Goal: Task Accomplishment & Management: Use online tool/utility

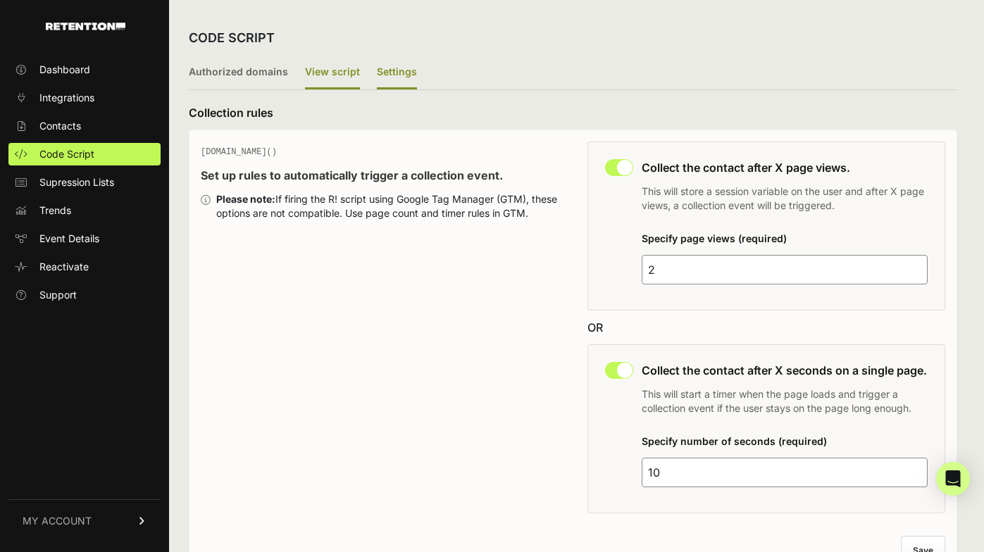
click at [332, 78] on label "View script" at bounding box center [332, 72] width 55 height 33
click at [0, 0] on input "View script" at bounding box center [0, 0] width 0 height 0
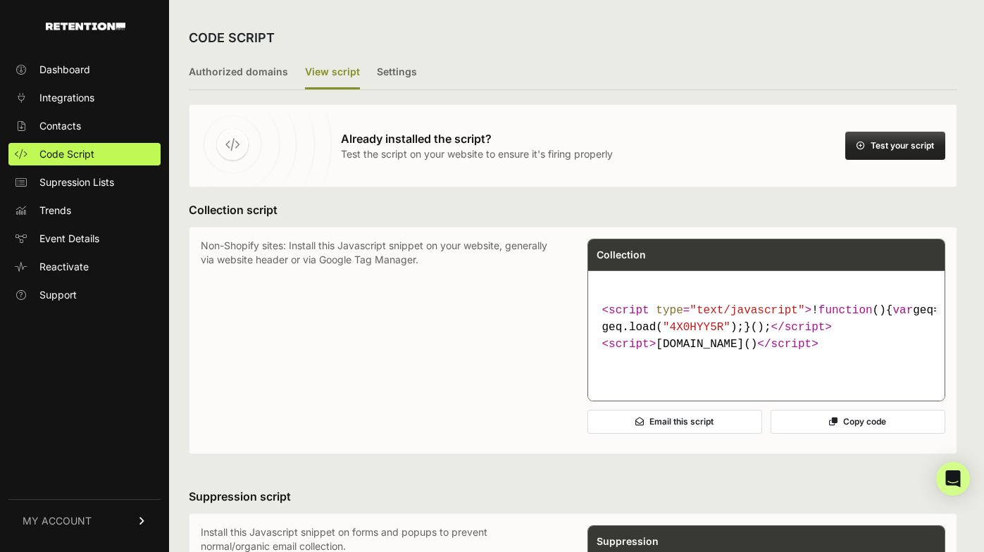
click at [884, 146] on button "Test your script" at bounding box center [896, 146] width 100 height 28
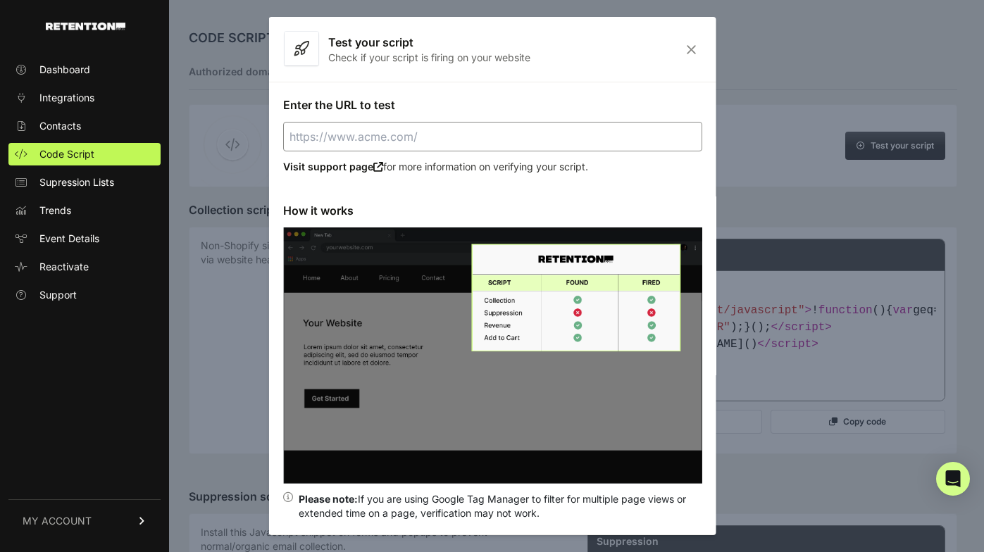
click at [457, 145] on input "Enter the URL to test" at bounding box center [492, 137] width 419 height 30
paste input "https://baerskintactical.com/lp/baerskin-hoodie-4/"
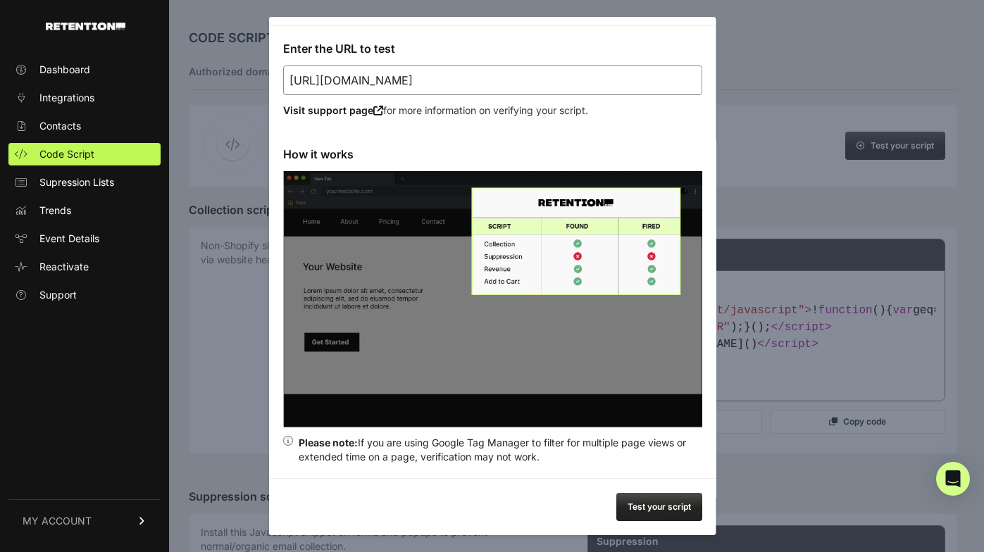
type input "https://baerskintactical.com/lp/baerskin-hoodie-4/"
click at [649, 502] on button "Test your script" at bounding box center [659, 507] width 86 height 28
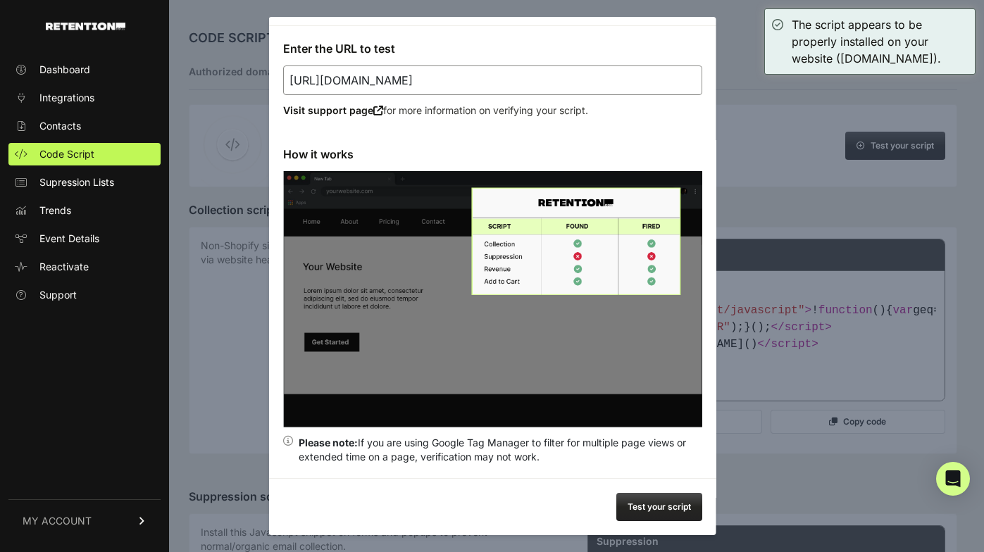
click at [773, 369] on div at bounding box center [492, 276] width 984 height 552
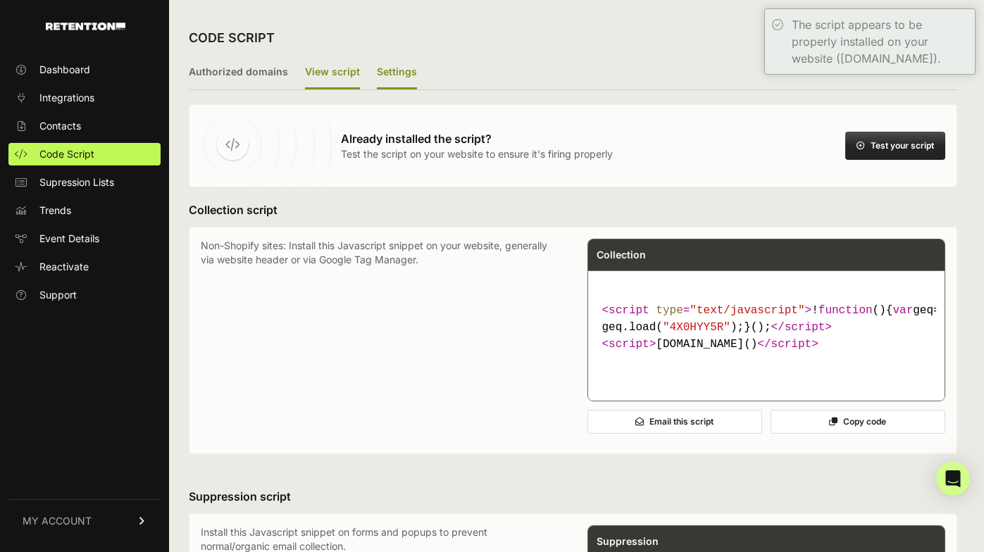
click at [407, 67] on label "Settings" at bounding box center [397, 72] width 40 height 33
click at [0, 0] on input "Settings" at bounding box center [0, 0] width 0 height 0
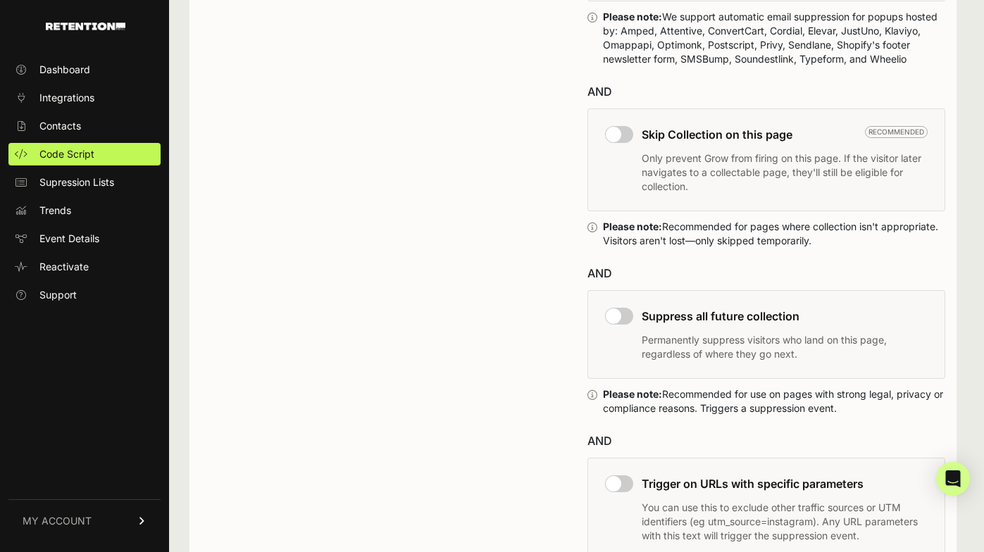
scroll to position [878, 0]
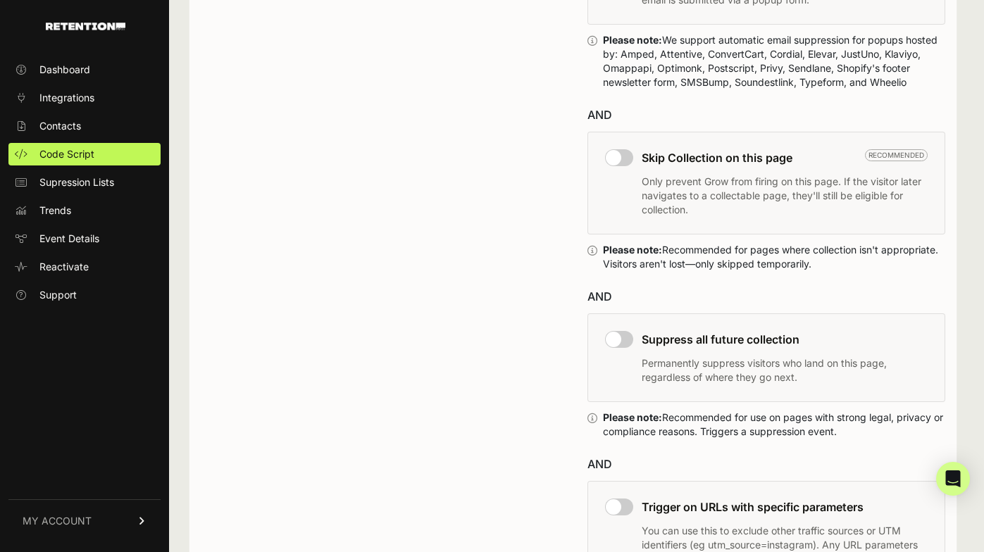
click at [622, 166] on input "checkbox" at bounding box center [619, 157] width 28 height 17
checkbox input "true"
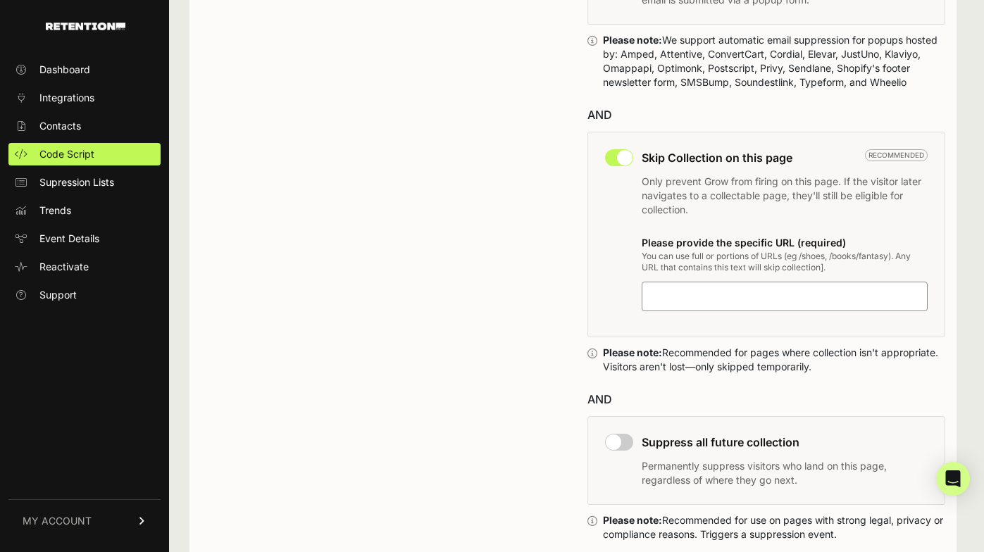
click at [700, 305] on input at bounding box center [736, 296] width 176 height 17
type input "sdfs"
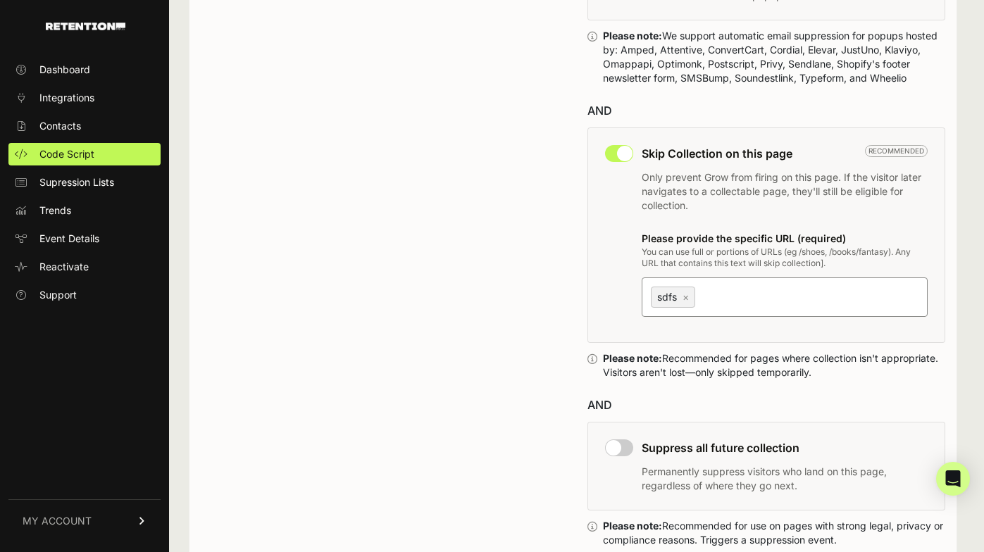
click at [617, 283] on div "Skip Collection on this page Recommended Only prevent Grow from firing on this …" at bounding box center [767, 236] width 359 height 216
click at [688, 303] on link "×" at bounding box center [686, 297] width 6 height 12
click at [698, 305] on input "sdfs ×" at bounding box center [786, 296] width 176 height 17
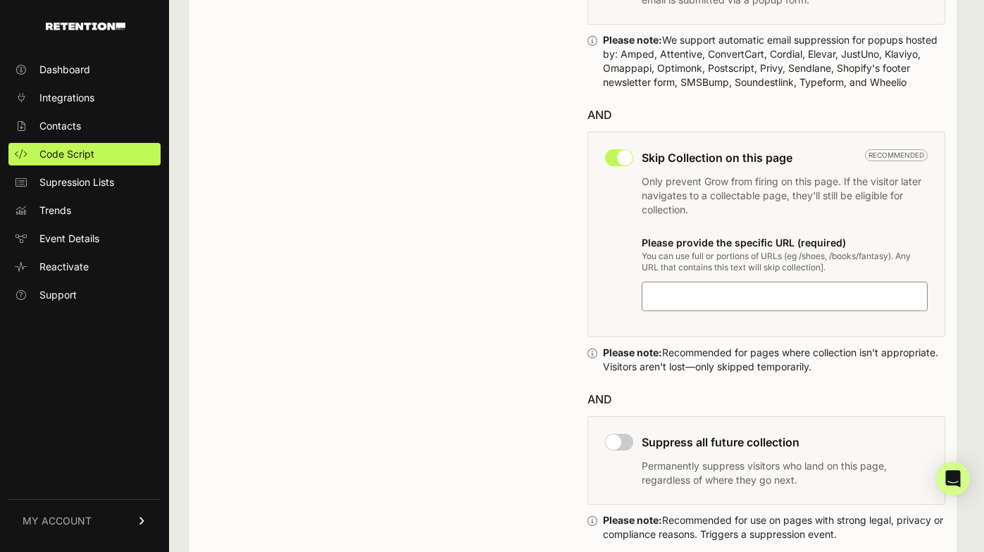
paste input "xnpe_="
type input "xnpe_="
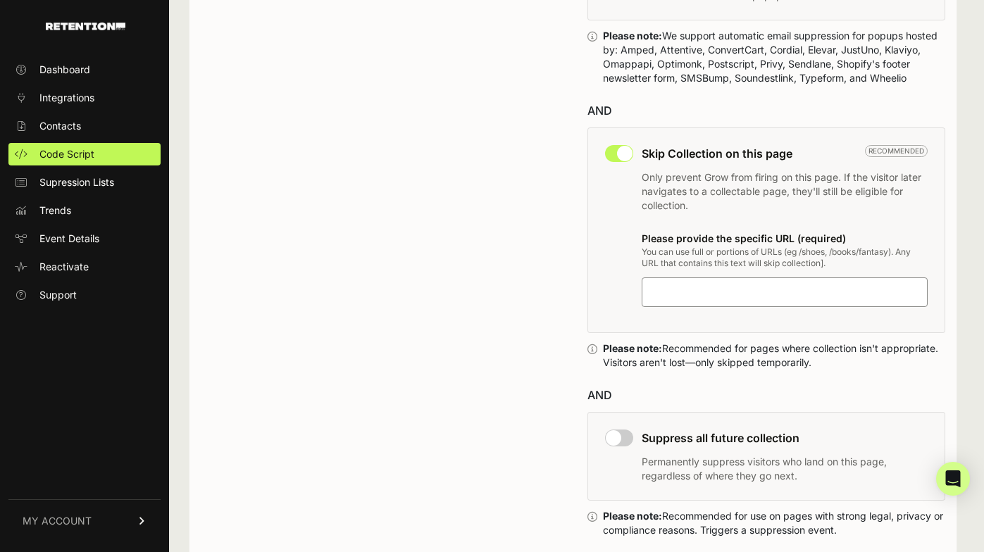
click at [601, 320] on div "Skip Collection on this page Recommended Only prevent Grow from firing on this …" at bounding box center [767, 231] width 359 height 206
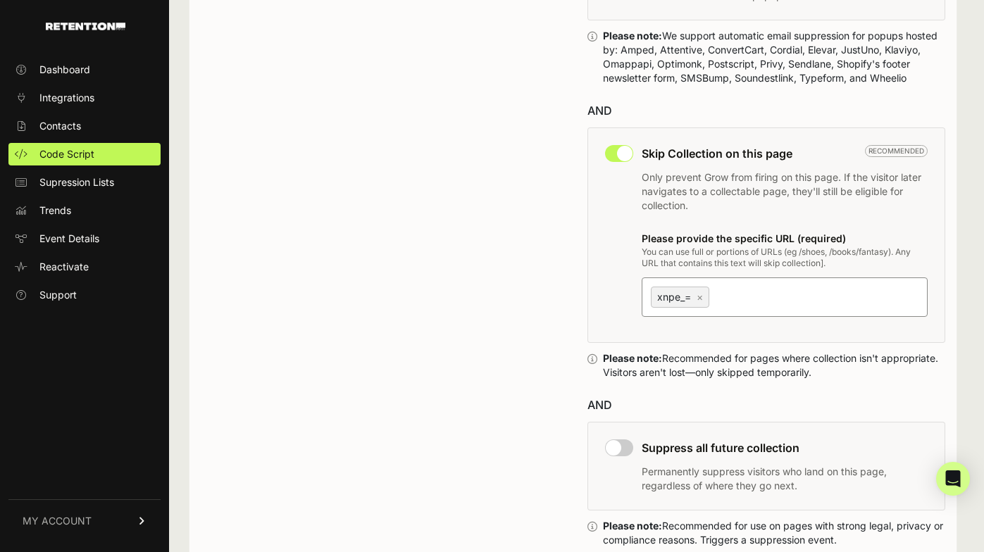
paste input "xnpe_tifc="
type input "xnpe_tifc="
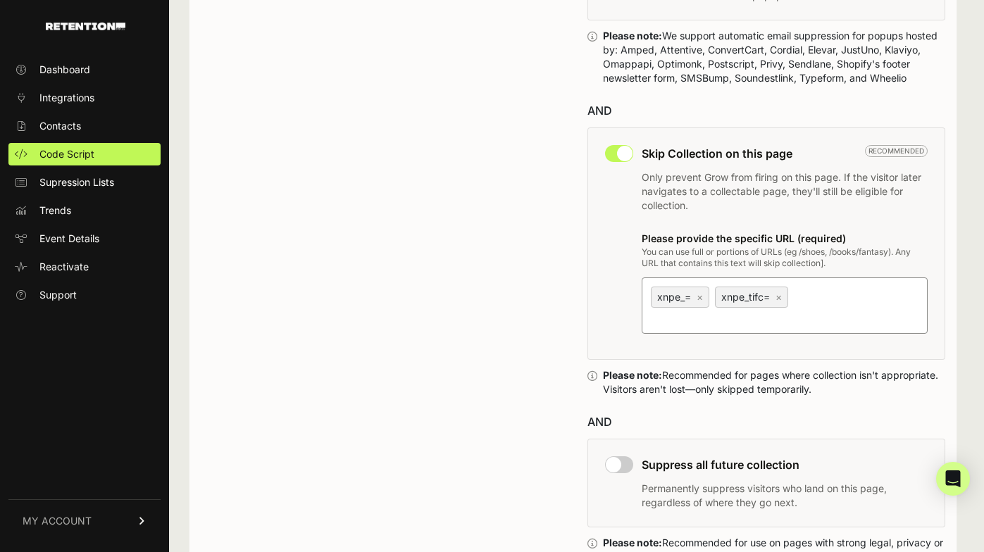
click at [607, 305] on div "Skip Collection on this page Recommended Only prevent Grow from firing on this …" at bounding box center [767, 244] width 359 height 233
paste input "iitt="
type input "iitt="
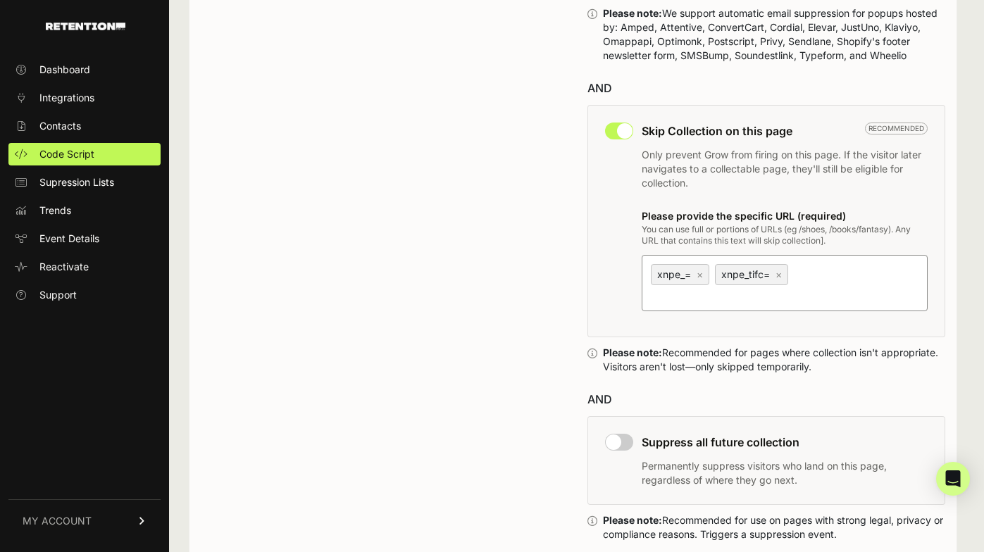
click at [761, 268] on div "Please provide the specific URL (required) You can use full or portions of URLs…" at bounding box center [785, 259] width 287 height 104
paste input "/order/confirm/"
type input "/order/confirm/"
click at [614, 266] on div "Skip Collection on this page Recommended Only prevent Grow from firing on this …" at bounding box center [767, 221] width 359 height 233
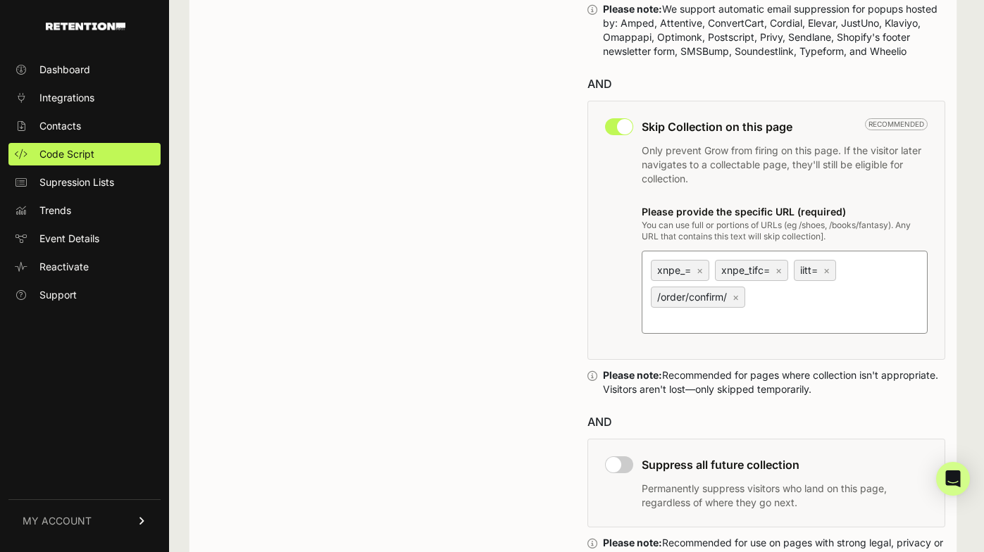
paste input "utm_source=TY-PAGE"
type input "utm_source=TY-PAGE"
click at [613, 276] on div "Skip Collection on this page Recommended Only prevent Grow from firing on this …" at bounding box center [767, 230] width 359 height 259
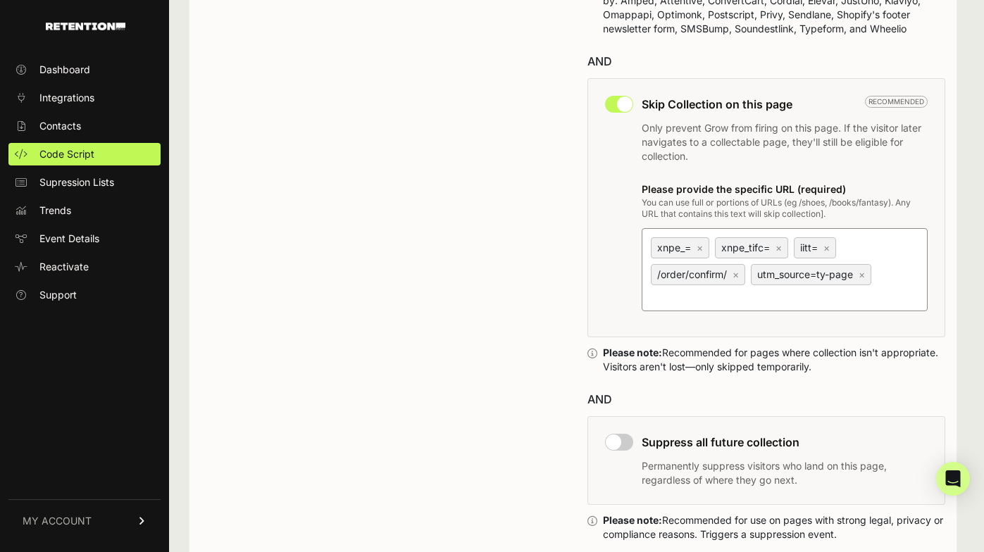
paste input "stg."
type input "stg."
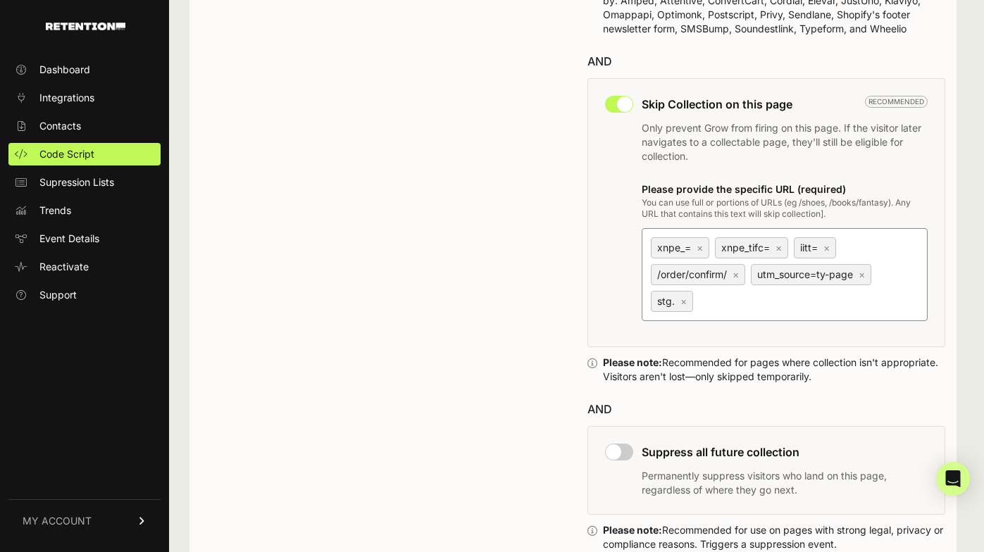
scroll to position [936, 0]
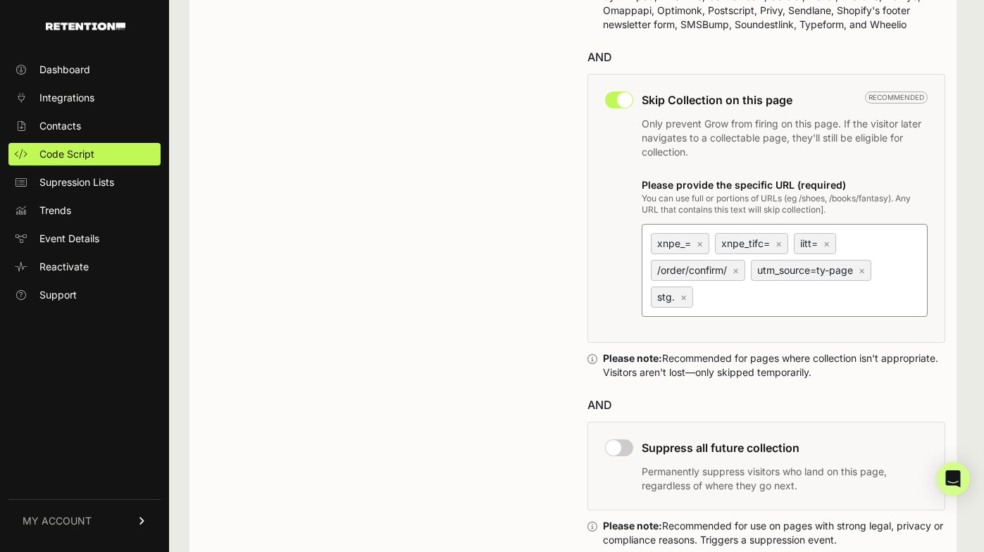
click at [605, 289] on div "Skip Collection on this page Recommended Only prevent Grow from firing on this …" at bounding box center [767, 208] width 359 height 269
paste input "staging."
type input "staging."
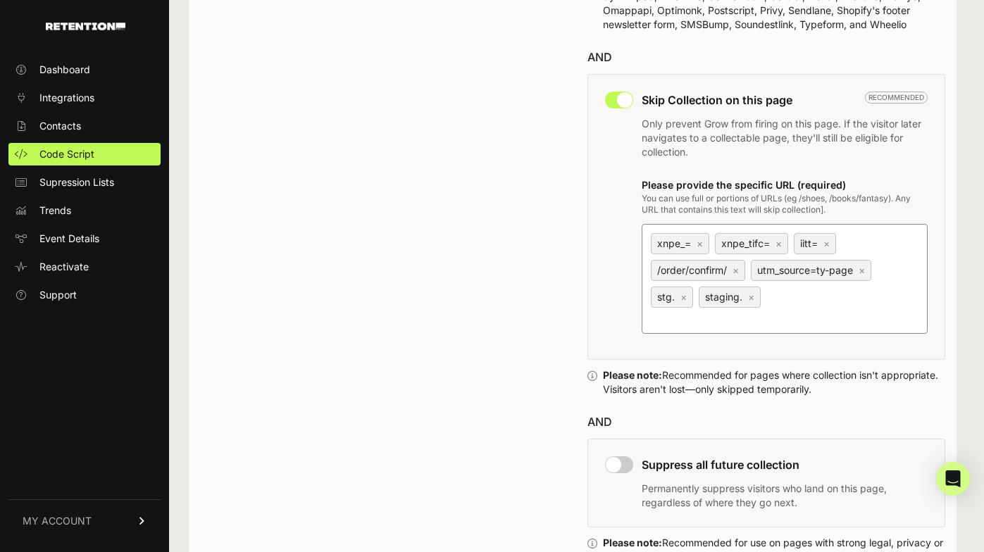
click at [626, 271] on div "Skip Collection on this page Recommended Only prevent Grow from firing on this …" at bounding box center [767, 217] width 359 height 286
type input "utm_source=bloomreach"
click at [569, 280] on div "GEQ.SUPPRESS() Set up rules to automatically trigger a suppression event. Suppr…" at bounding box center [573, 213] width 745 height 1010
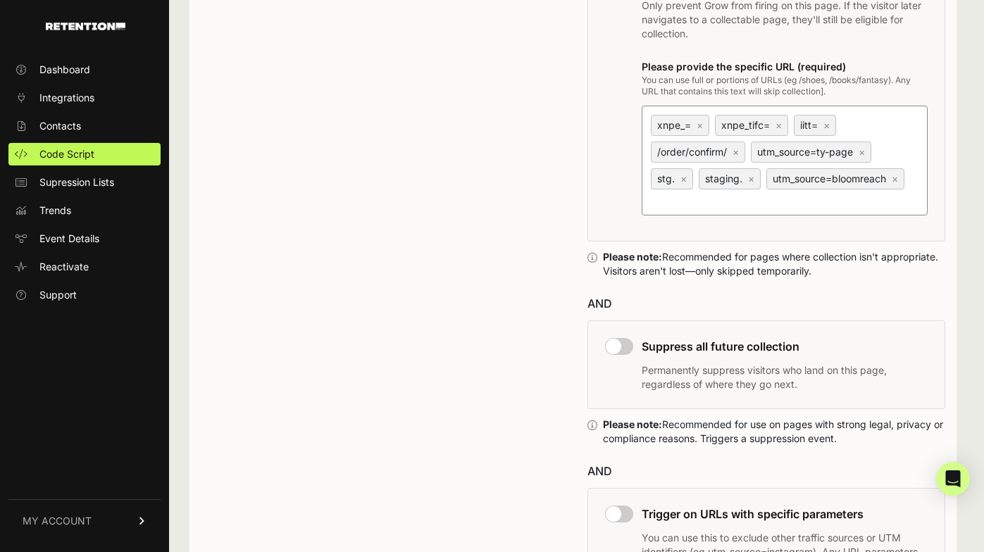
scroll to position [1057, 0]
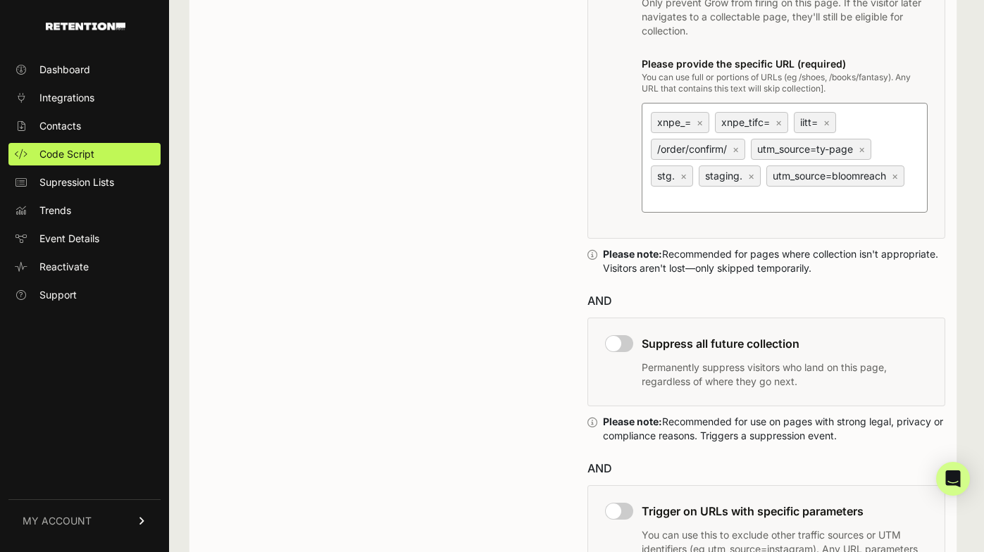
click at [614, 352] on input "checkbox" at bounding box center [619, 343] width 28 height 17
checkbox input "true"
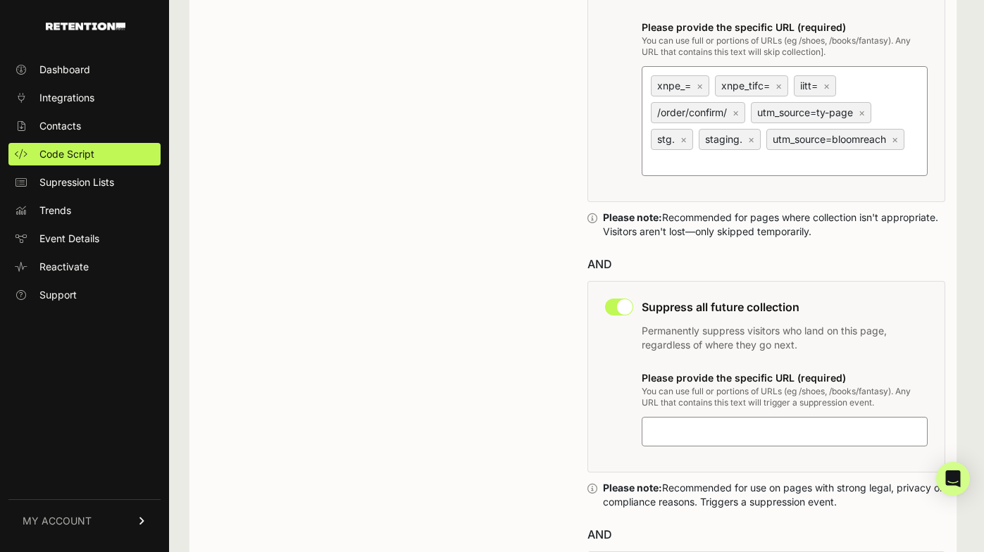
scroll to position [1098, 0]
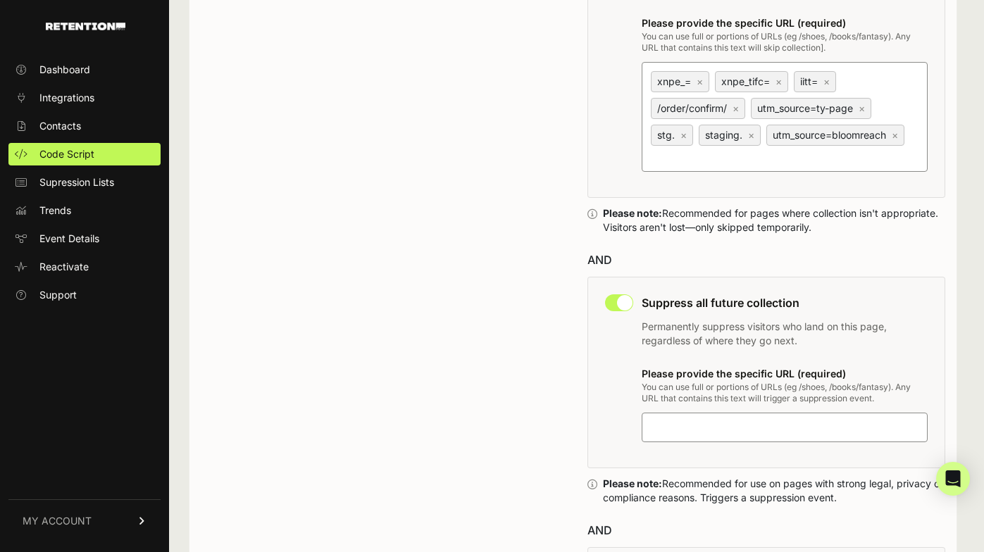
click at [676, 436] on input at bounding box center [736, 427] width 176 height 17
type input "utm_source=bloomreach"
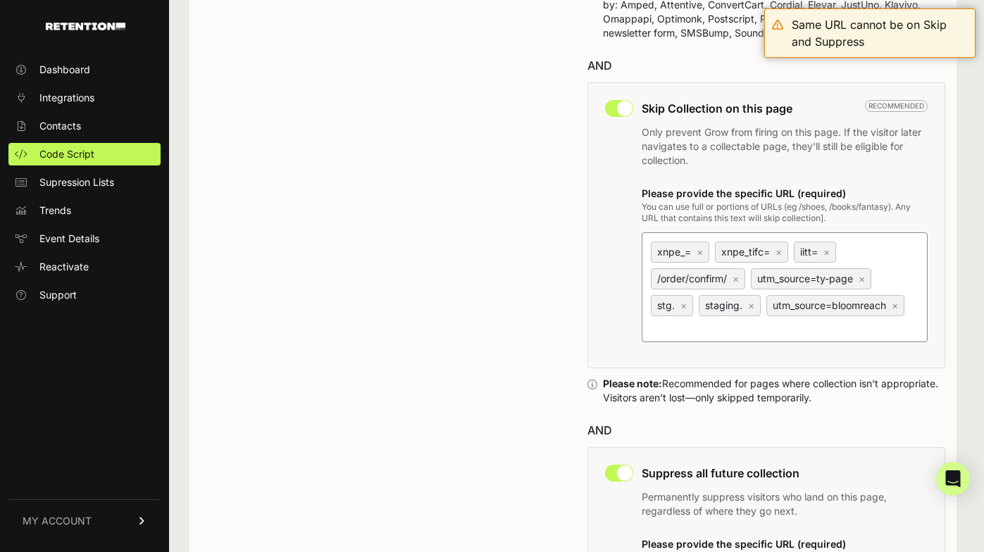
scroll to position [903, 0]
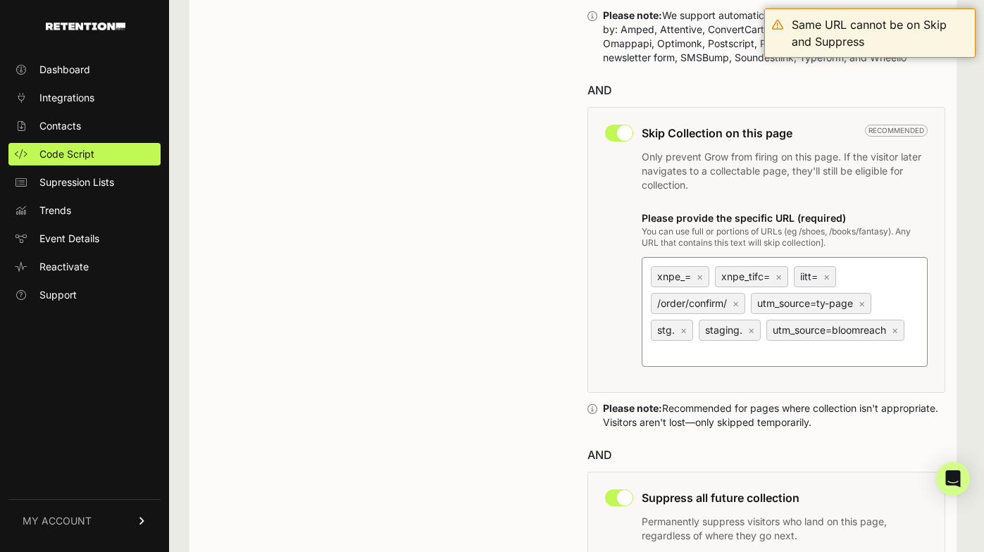
click at [618, 142] on input "checkbox" at bounding box center [619, 133] width 28 height 17
checkbox input "false"
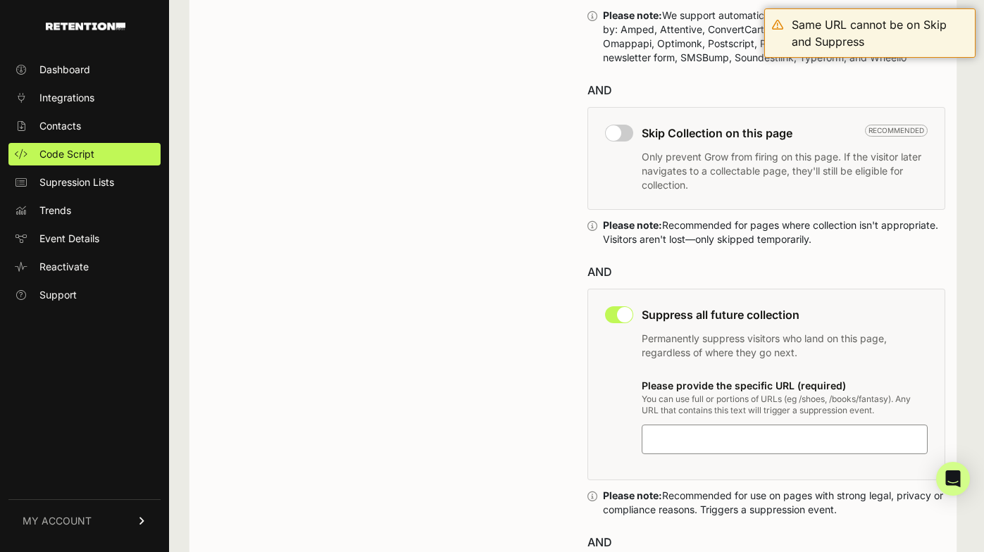
click at [678, 448] on input at bounding box center [736, 439] width 176 height 17
type input "utm_source=bloomreach"
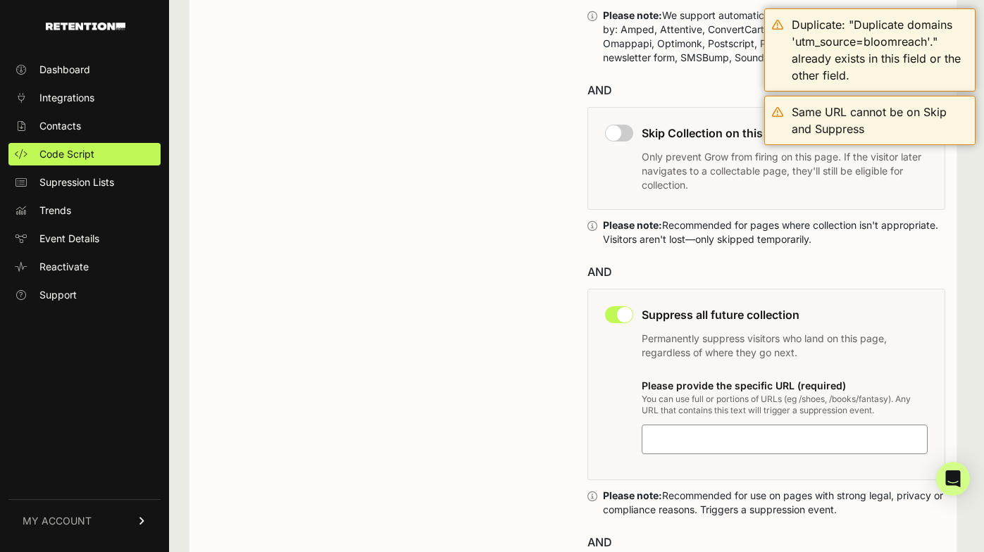
click at [607, 142] on input "checkbox" at bounding box center [619, 133] width 28 height 17
checkbox input "true"
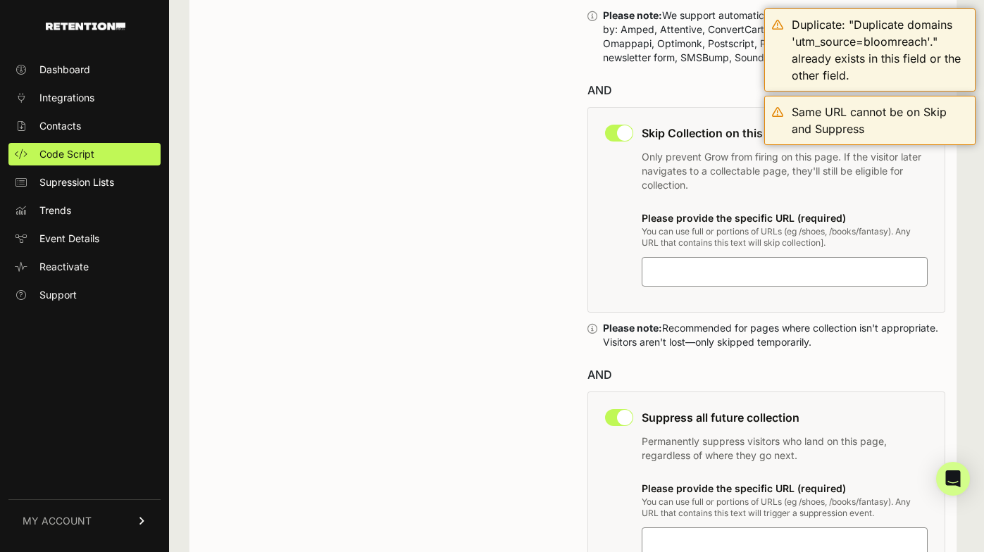
click at [695, 280] on input at bounding box center [736, 272] width 176 height 17
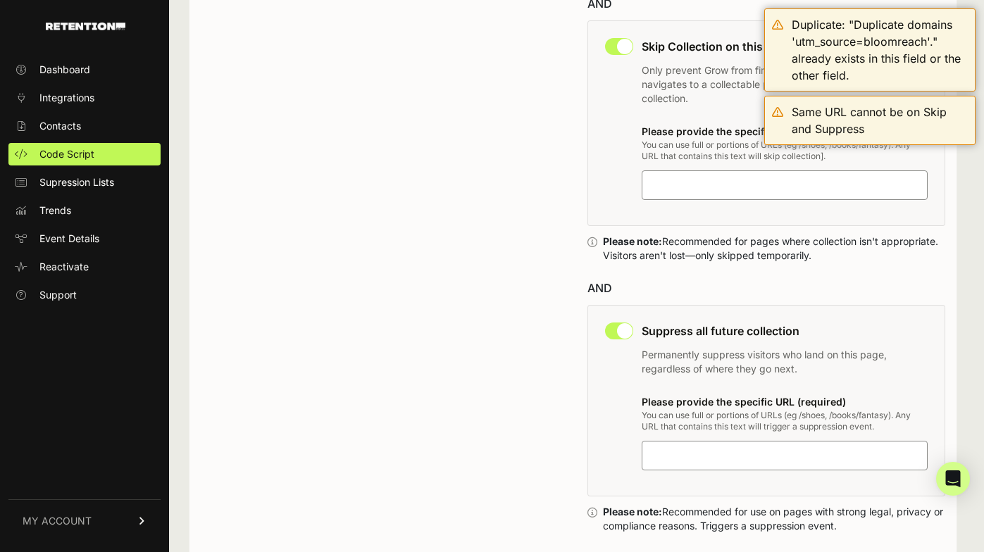
scroll to position [1004, 0]
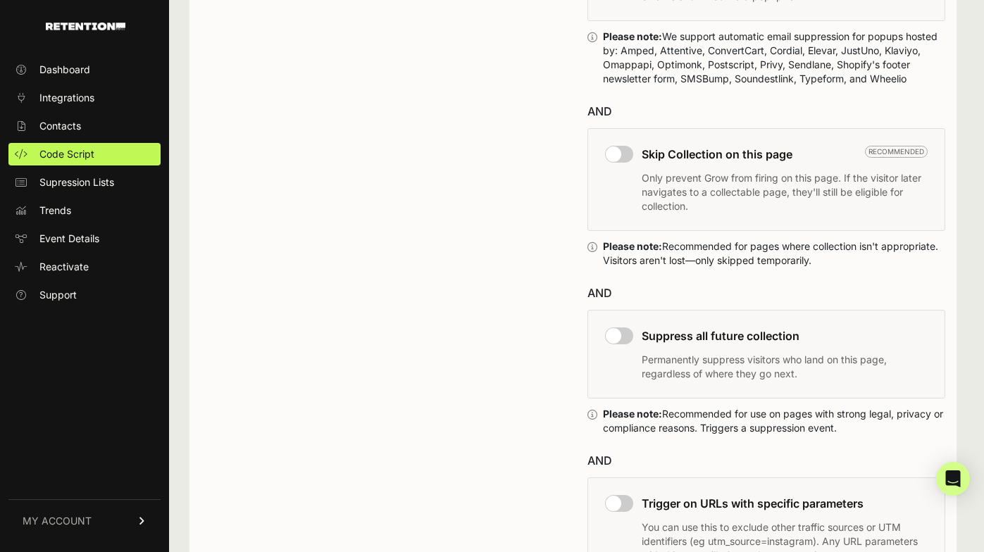
scroll to position [817, 0]
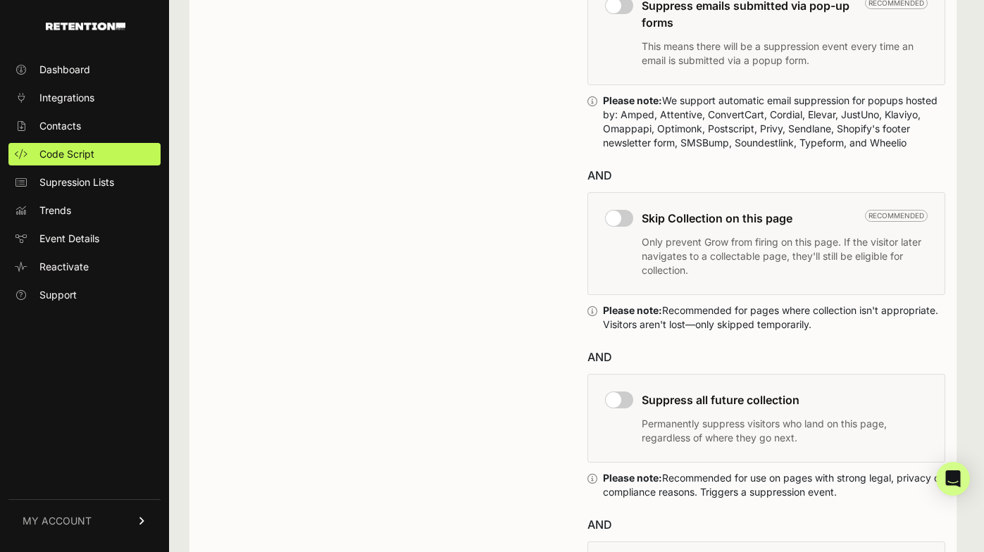
click at [614, 409] on input "checkbox" at bounding box center [619, 400] width 28 height 17
checkbox input "true"
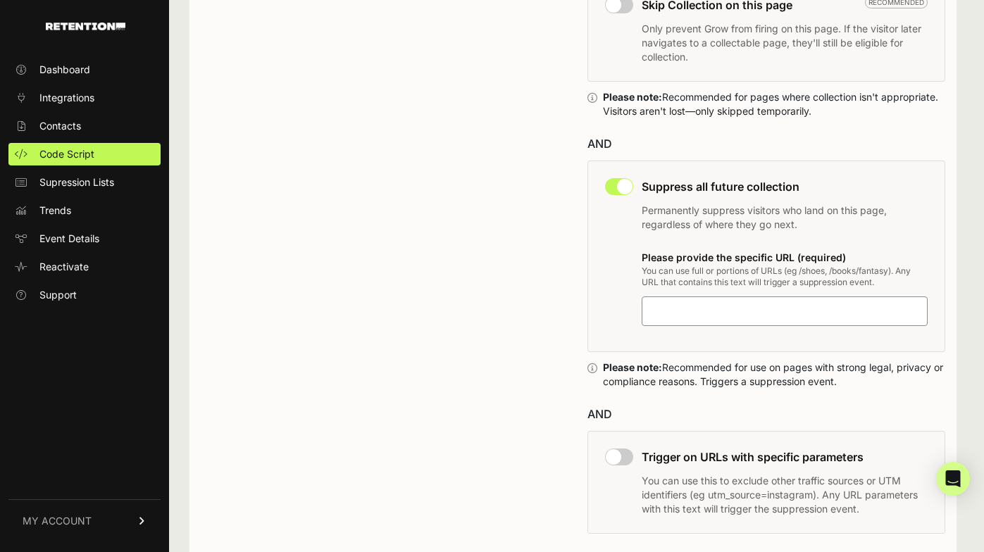
scroll to position [1046, 0]
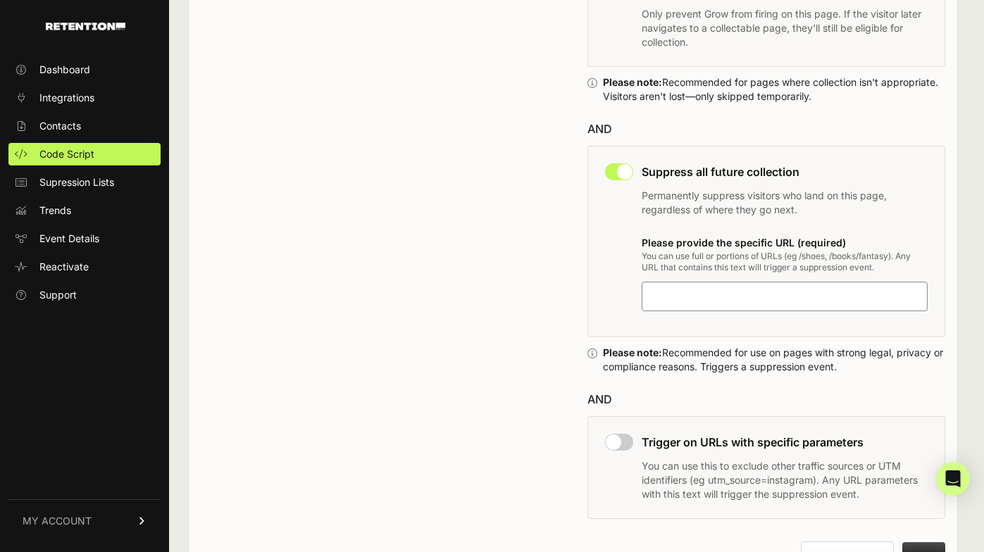
click at [685, 305] on input at bounding box center [736, 296] width 176 height 17
paste input "xnpe_="
type input "xnpe_="
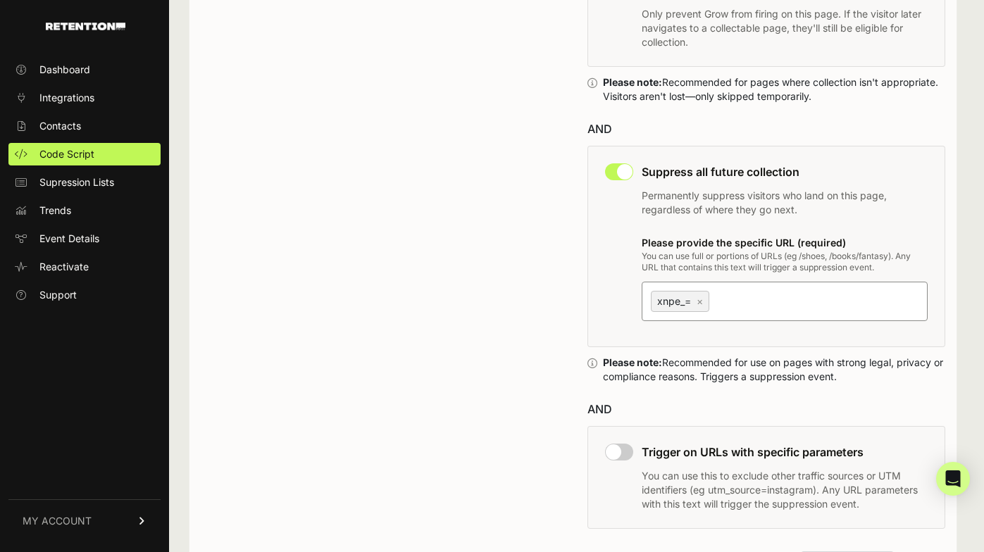
scroll to position [1050, 0]
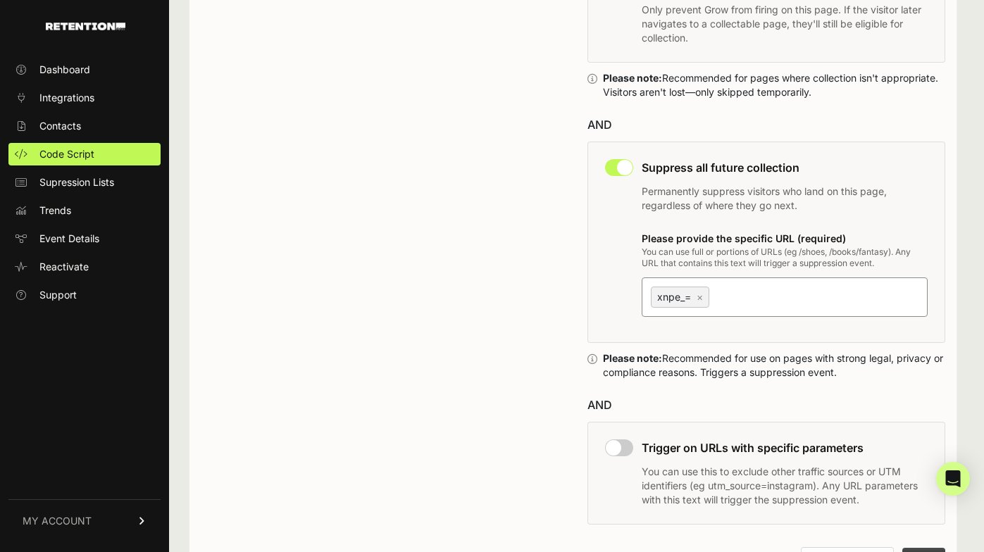
click at [612, 299] on div "Suppress all future collection Permanently suppress visitors who land on this p…" at bounding box center [767, 243] width 359 height 202
paste input "xnpe_tifc="
type input "xnpe_tifc="
click at [626, 251] on div "Suppress all future collection Permanently suppress visitors who land on this p…" at bounding box center [767, 243] width 359 height 202
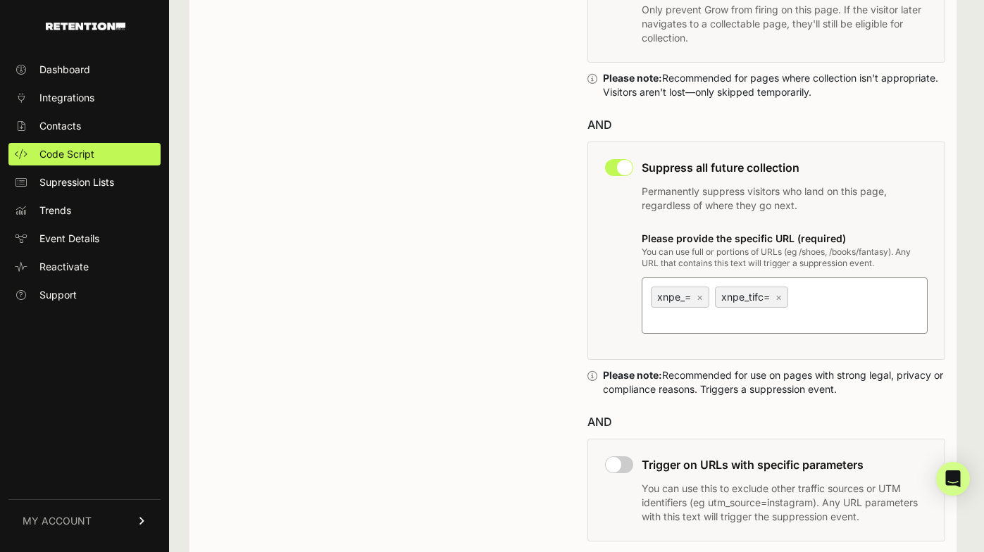
paste input "iitt="
type input "iitt="
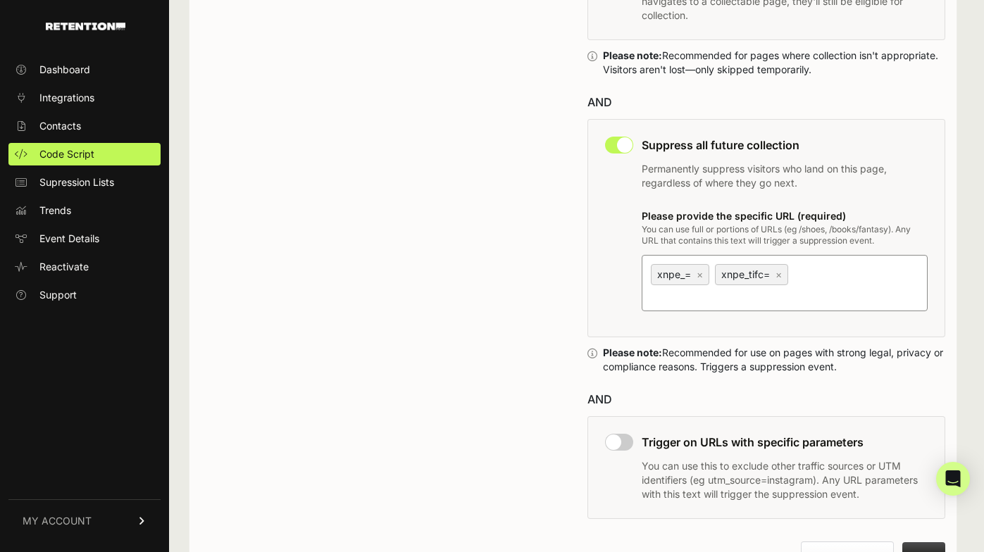
click at [758, 252] on div "Please provide the specific URL (required) You can use full or portions of URLs…" at bounding box center [785, 259] width 287 height 104
paste input "/order/confirm/"
type input "/order/confirm/"
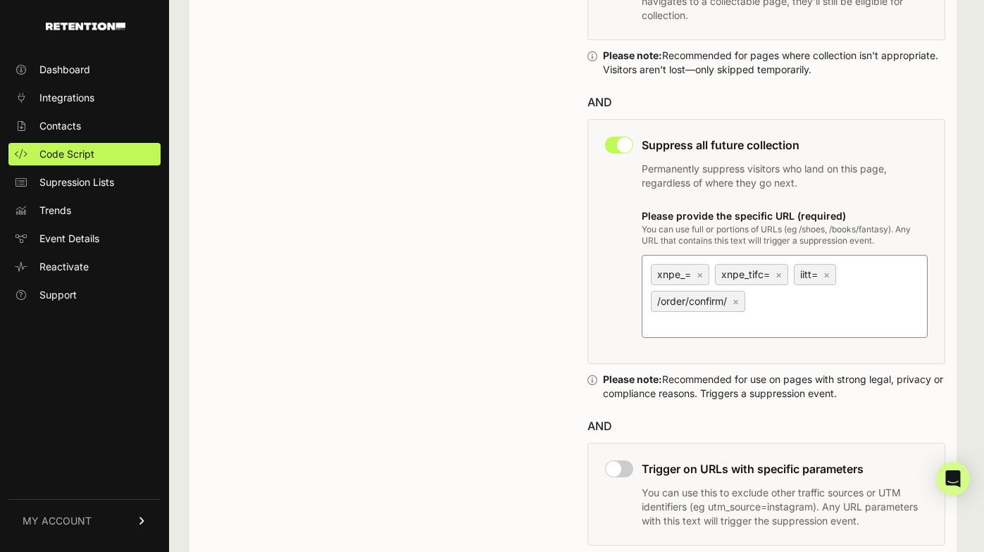
scroll to position [1077, 0]
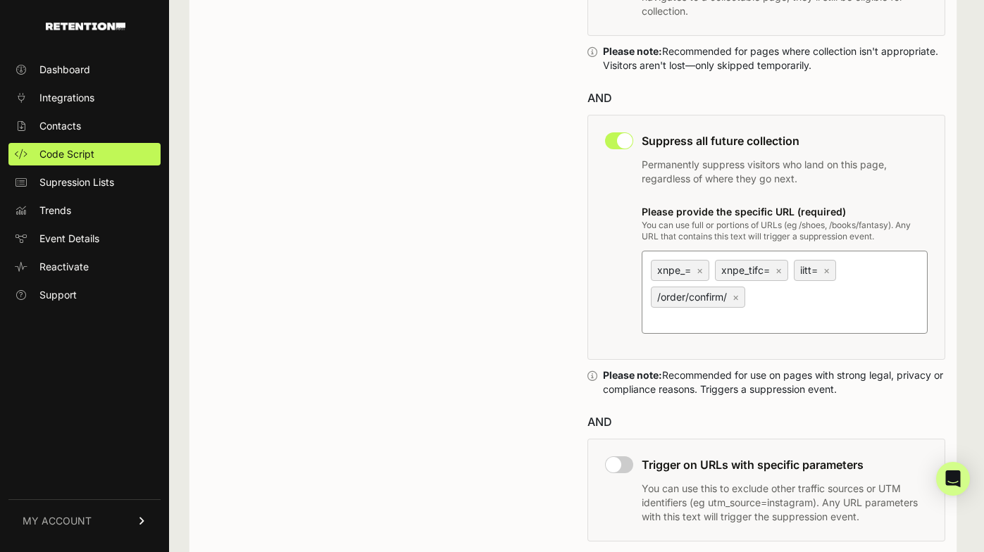
click at [588, 272] on div "Suppress all future collection Permanently suppress visitors who land on this p…" at bounding box center [767, 237] width 359 height 245
paste input "utm_source=TY-PAGE"
type input "utm_source=TY-PAGE"
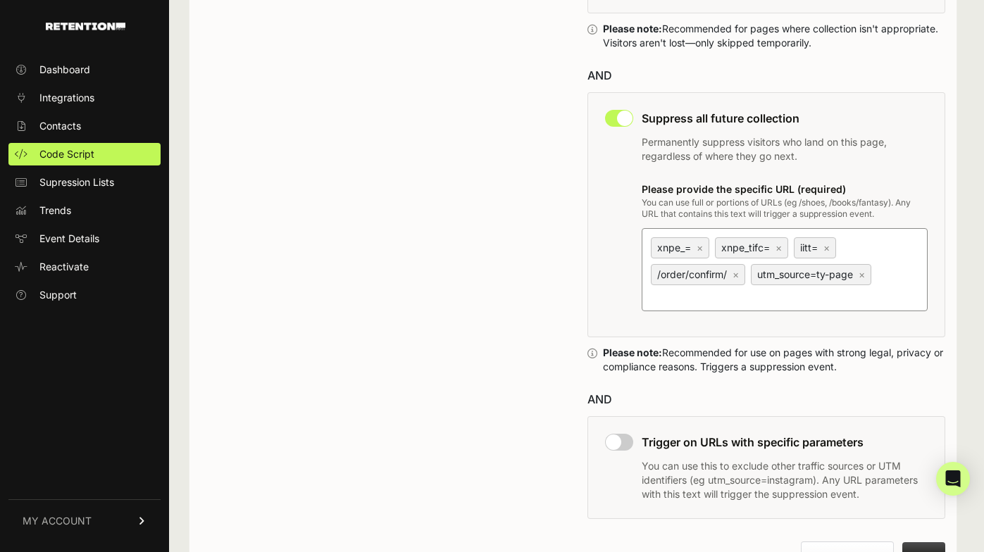
click at [620, 242] on div "Suppress all future collection Permanently suppress visitors who land on this p…" at bounding box center [767, 214] width 359 height 245
type input "utm_source=bloomreach"
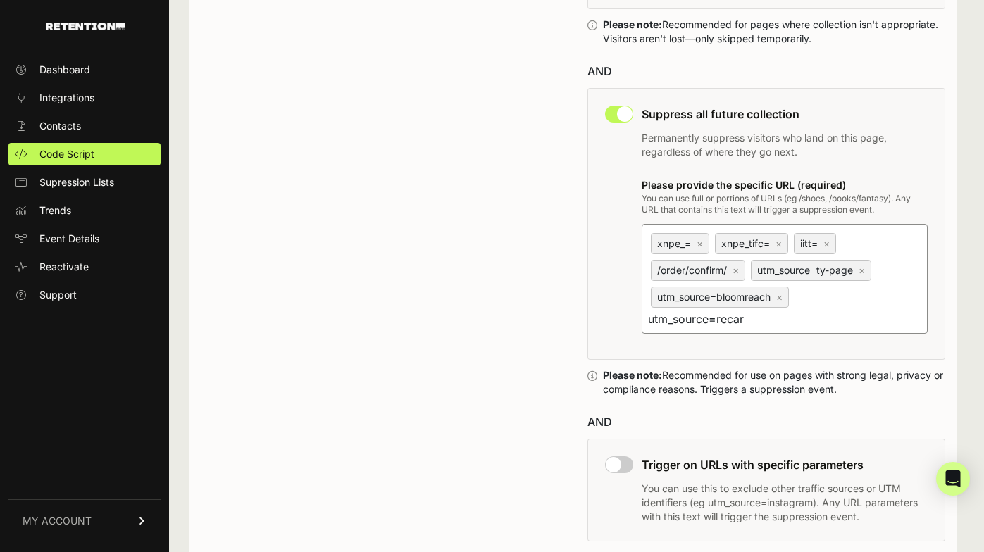
type input "utm_source=recart"
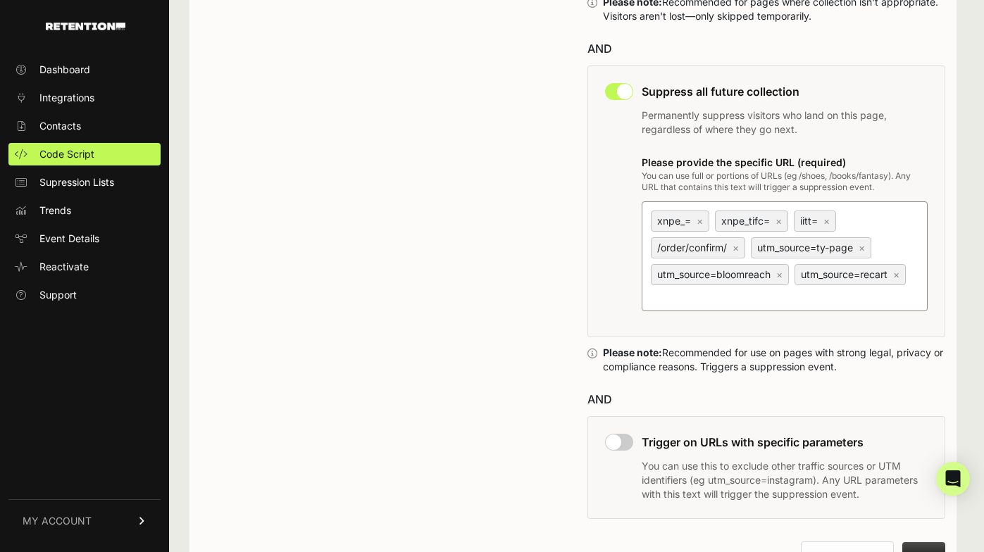
scroll to position [1222, 0]
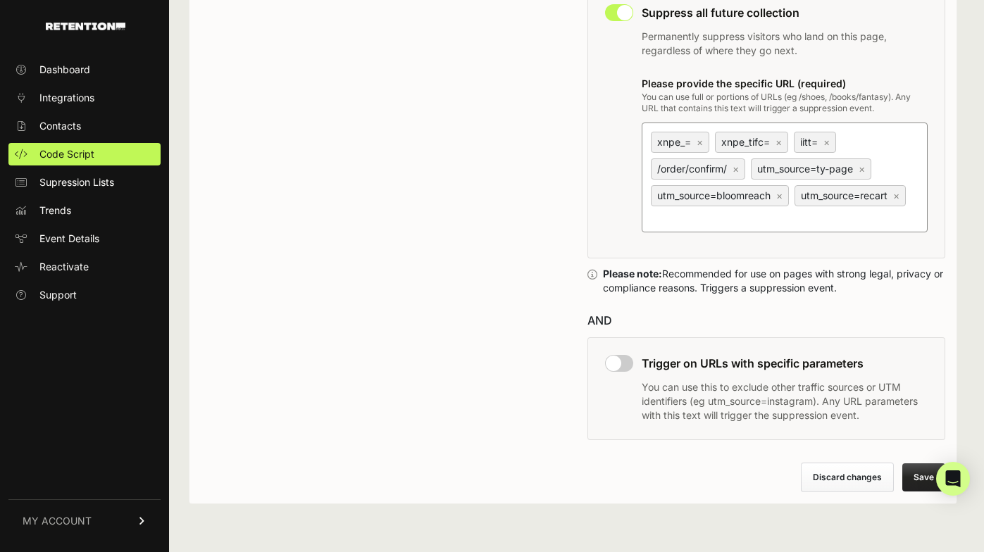
click at [914, 471] on button "Save" at bounding box center [924, 478] width 43 height 28
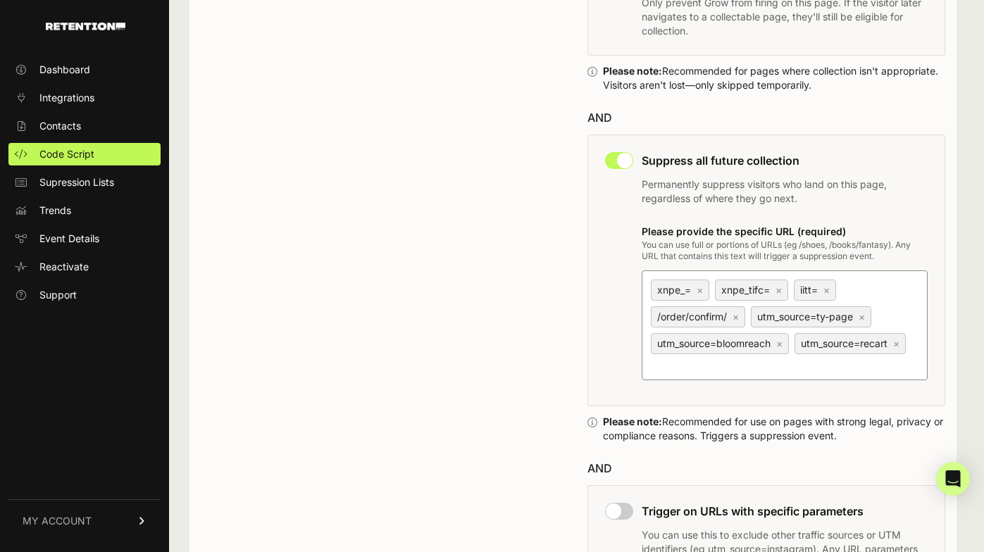
scroll to position [1073, 0]
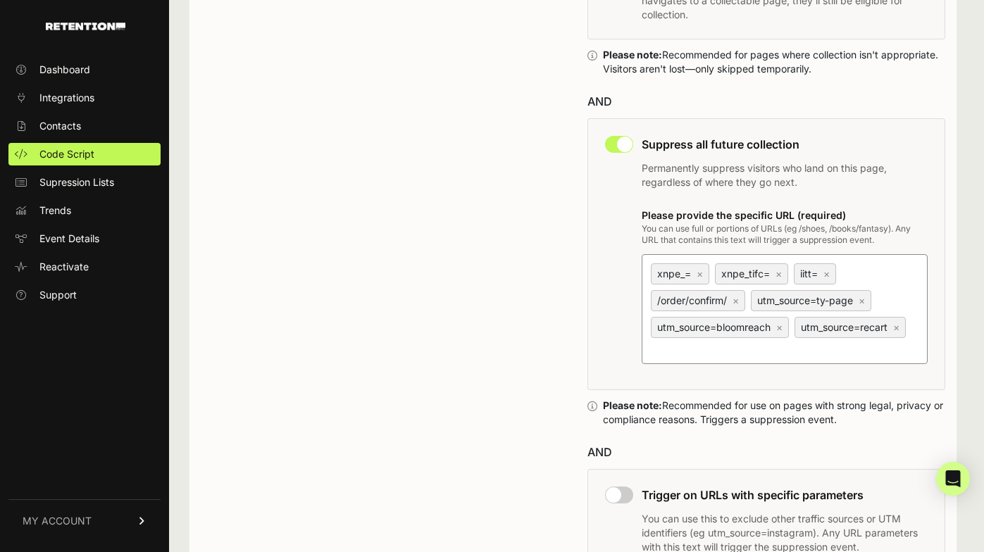
click at [708, 358] on input "xnpe_= × xnpe_tifc= × iitt= × /order/confirm/ × utm_source=ty-page × utm_source…" at bounding box center [736, 349] width 176 height 17
paste input "r_sub_id"
type input "r_sub_id="
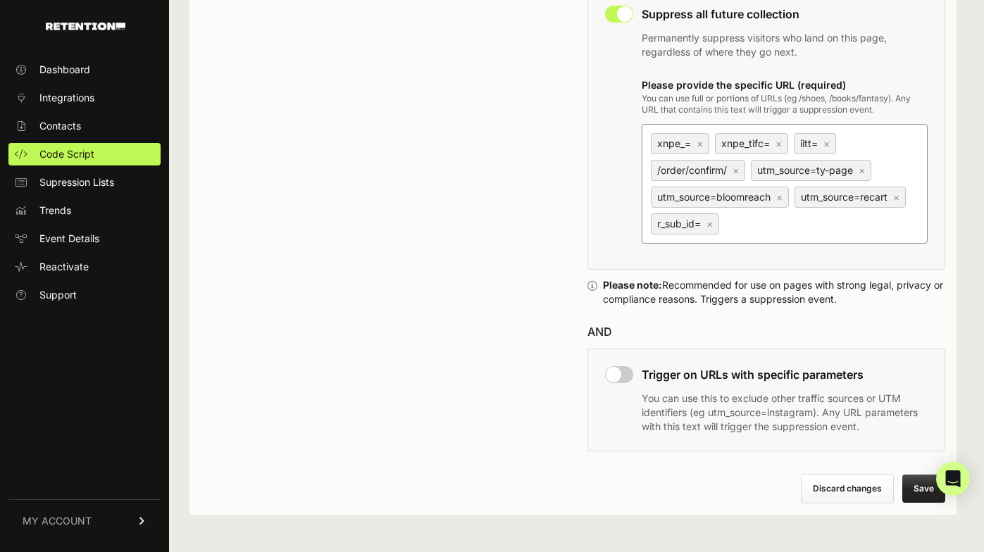
scroll to position [1205, 0]
click at [781, 202] on link "×" at bounding box center [780, 196] width 6 height 12
click at [781, 214] on input "xnpe_= × xnpe_tifc= × iitt= × /order/confirm/ × utm_source=ty-page × utm_source…" at bounding box center [810, 222] width 176 height 17
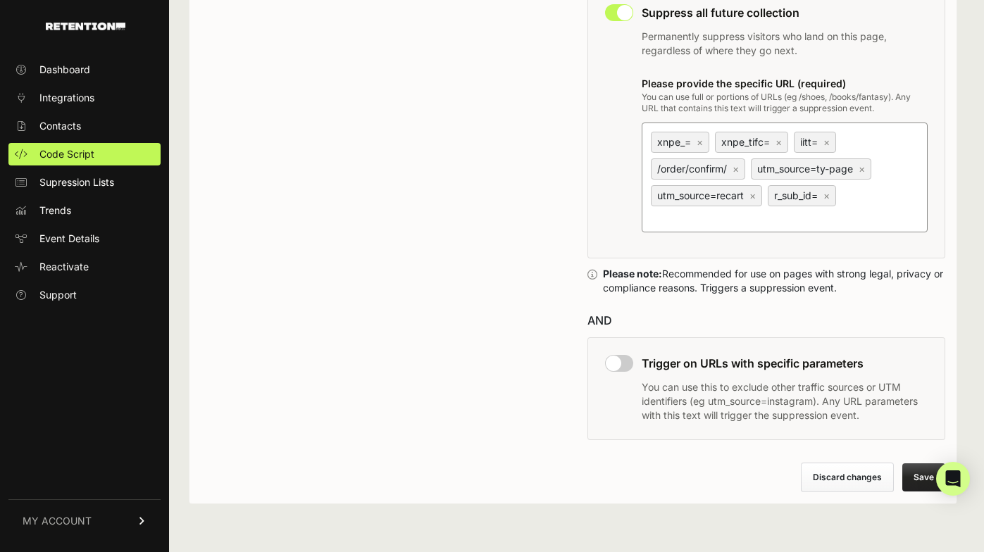
scroll to position [1201, 0]
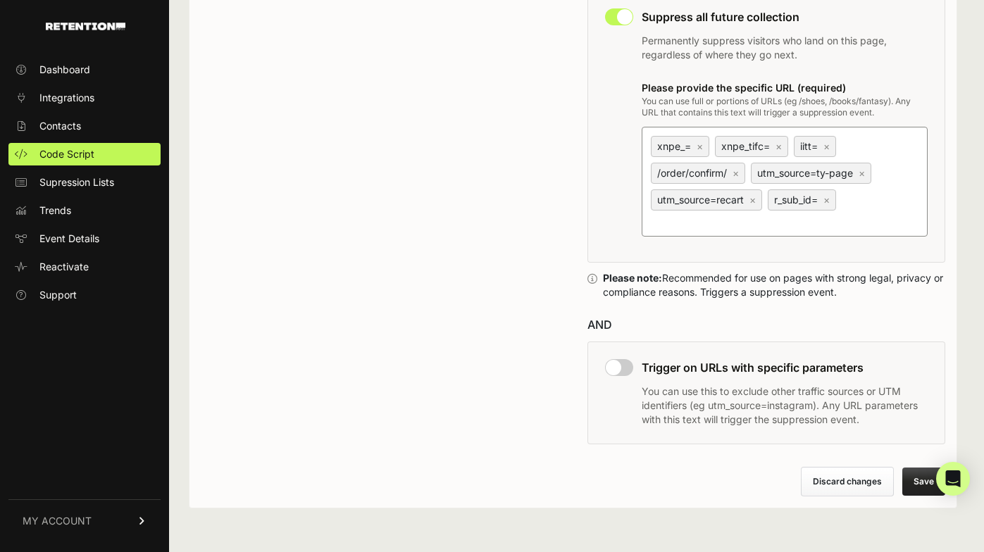
click at [751, 206] on link "×" at bounding box center [753, 200] width 6 height 12
click at [751, 216] on input "xnpe_= × xnpe_tifc= × iitt= × /order/confirm/ × utm_source=ty-page × utm_source…" at bounding box center [736, 222] width 176 height 17
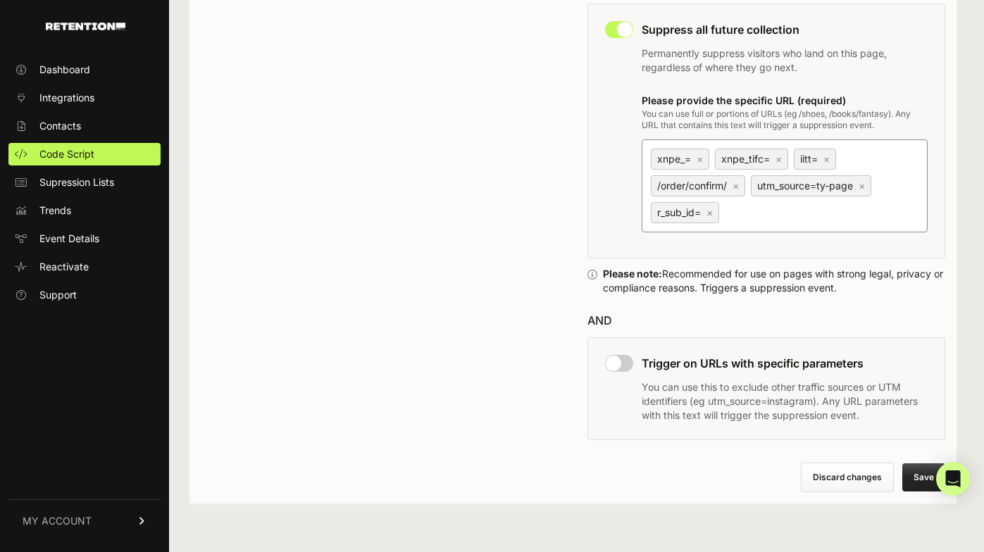
scroll to position [1178, 0]
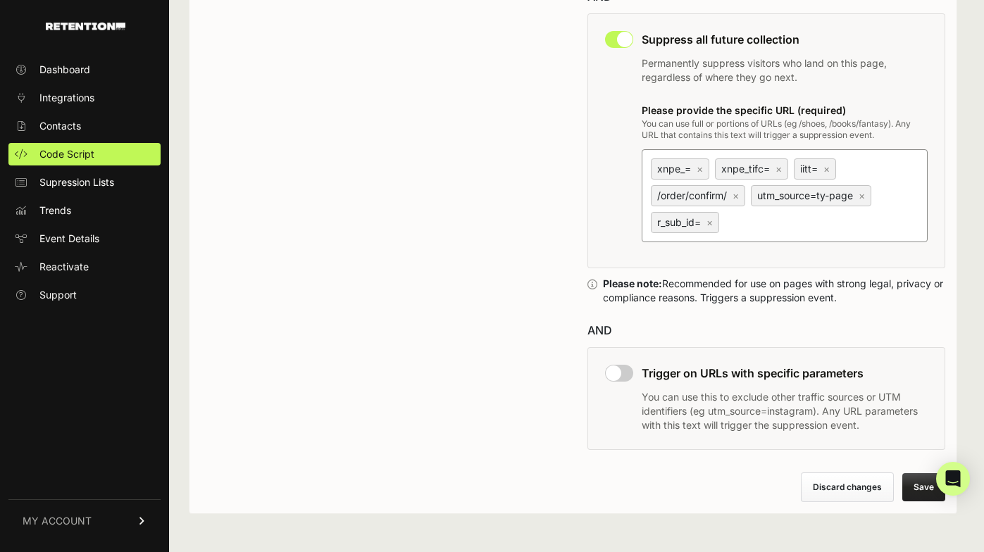
click at [713, 228] on link "×" at bounding box center [710, 222] width 6 height 12
click at [722, 230] on input "xnpe_= × xnpe_tifc= × iitt= × /order/confirm/ × utm_source=ty-page × r_sub_id= ×" at bounding box center [810, 222] width 176 height 17
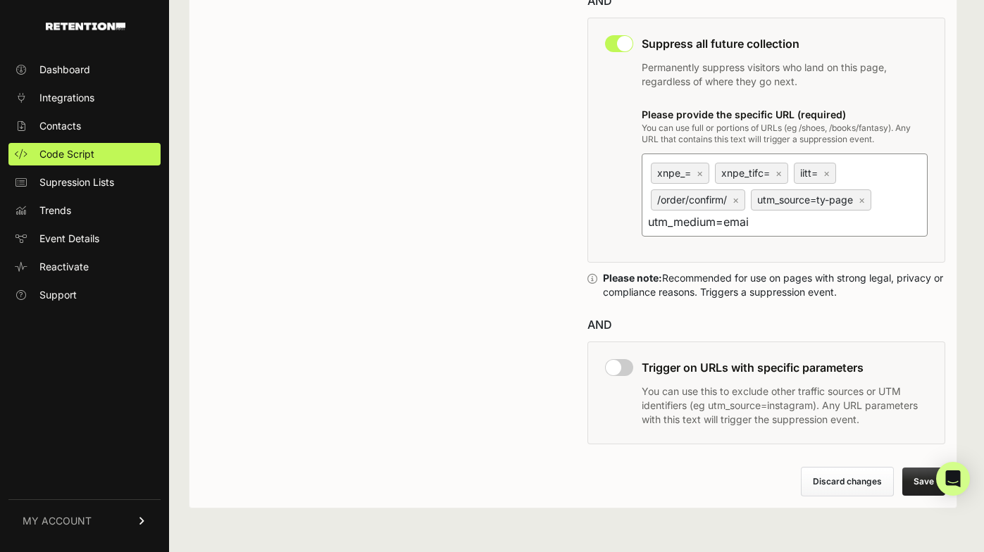
type input "utm_medium=email"
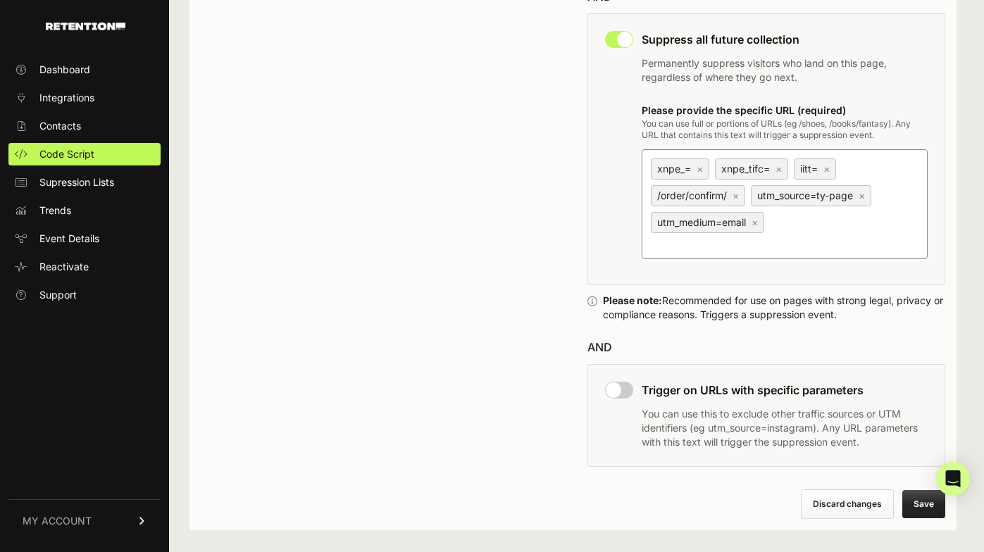
click at [922, 502] on button "Save" at bounding box center [924, 504] width 43 height 28
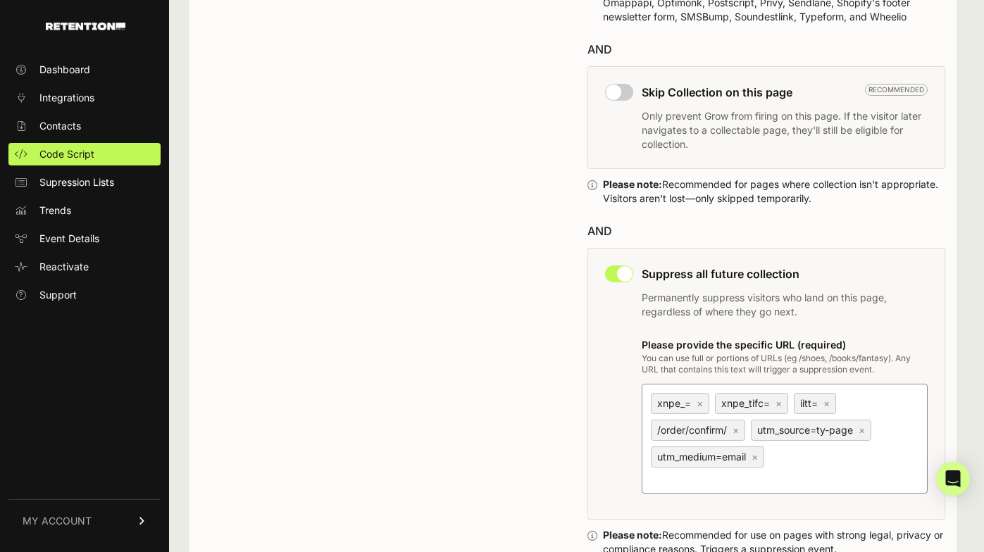
scroll to position [945, 0]
click at [624, 99] on input "checkbox" at bounding box center [619, 90] width 28 height 17
checkbox input "true"
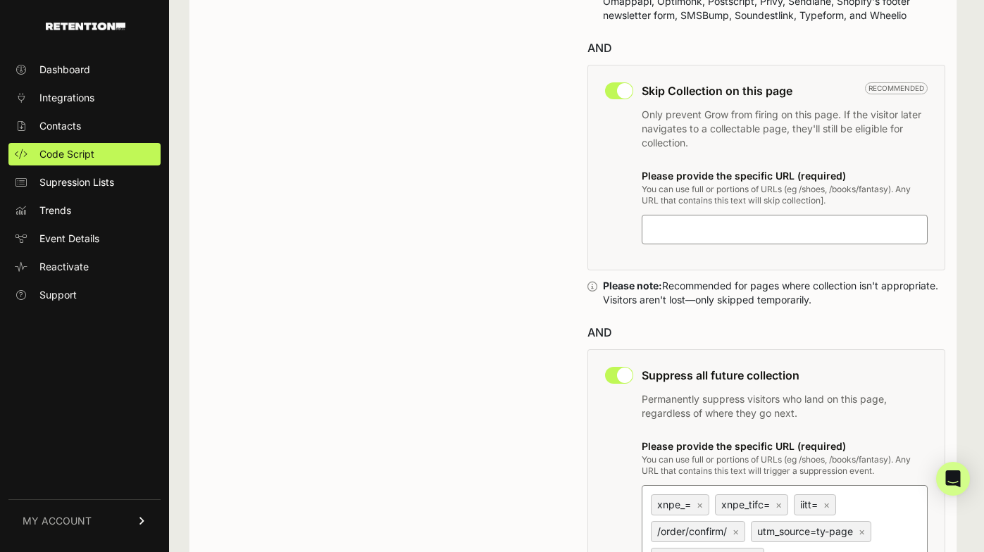
click at [673, 238] on input at bounding box center [736, 229] width 176 height 17
type input "stg."
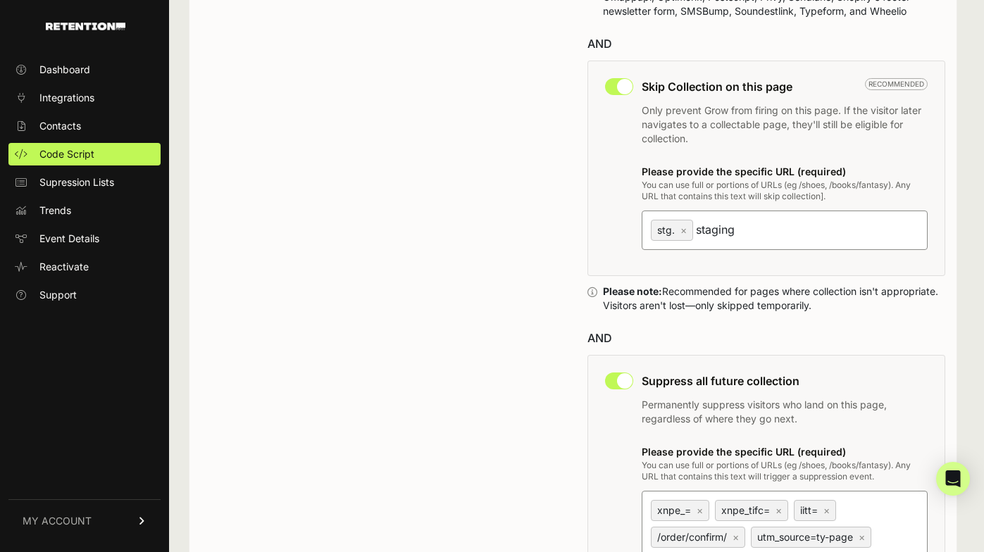
type input "staging."
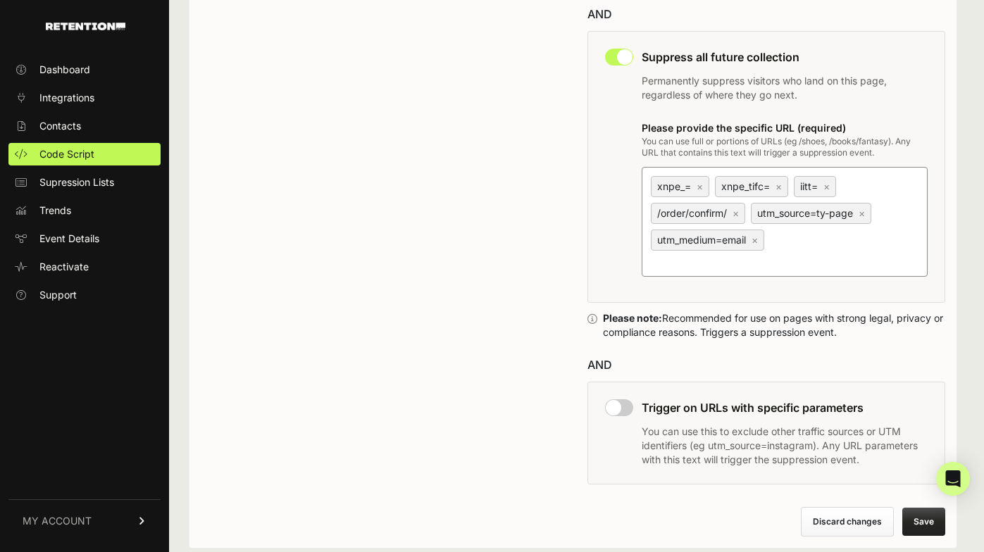
scroll to position [1318, 0]
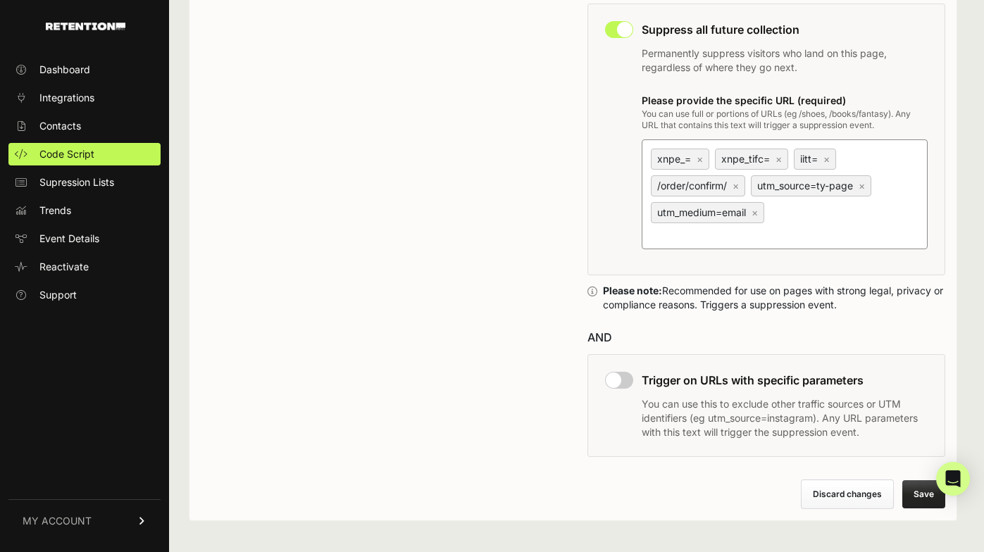
click at [911, 481] on button "Save" at bounding box center [924, 495] width 43 height 28
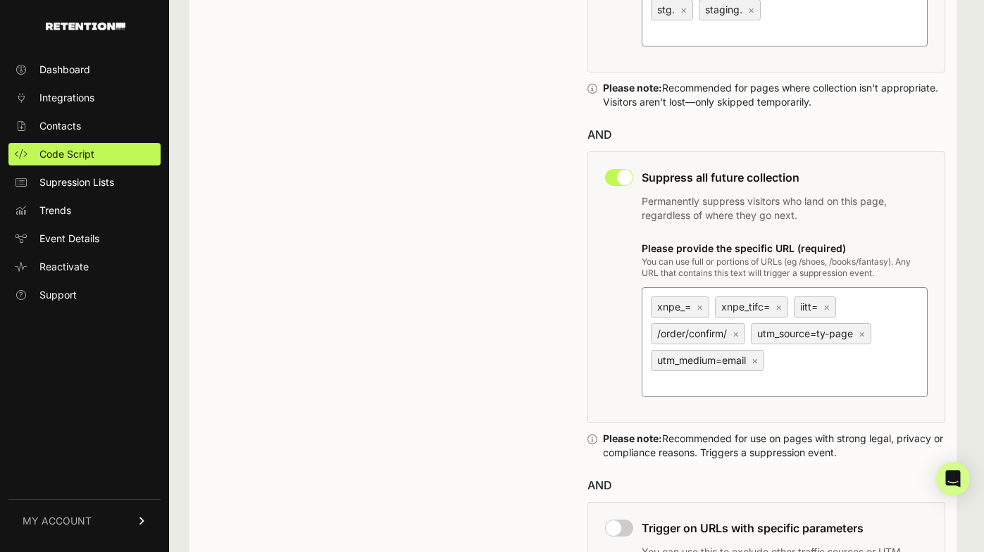
scroll to position [1170, 0]
click at [801, 373] on input "xnpe_= × xnpe_tifc= × iitt= × /order/confirm/ × utm_source=ty-page × utm_medium…" at bounding box center [736, 381] width 176 height 17
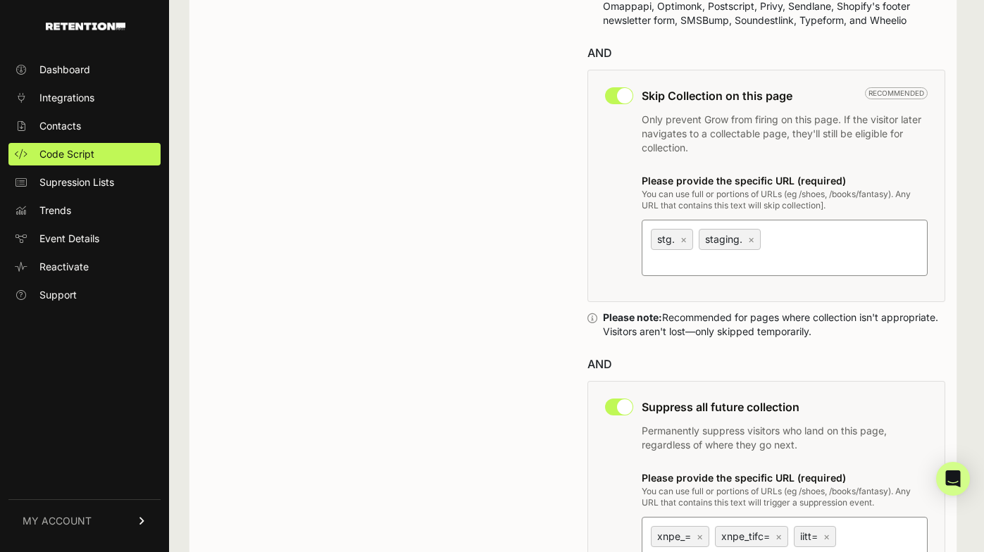
scroll to position [928, 0]
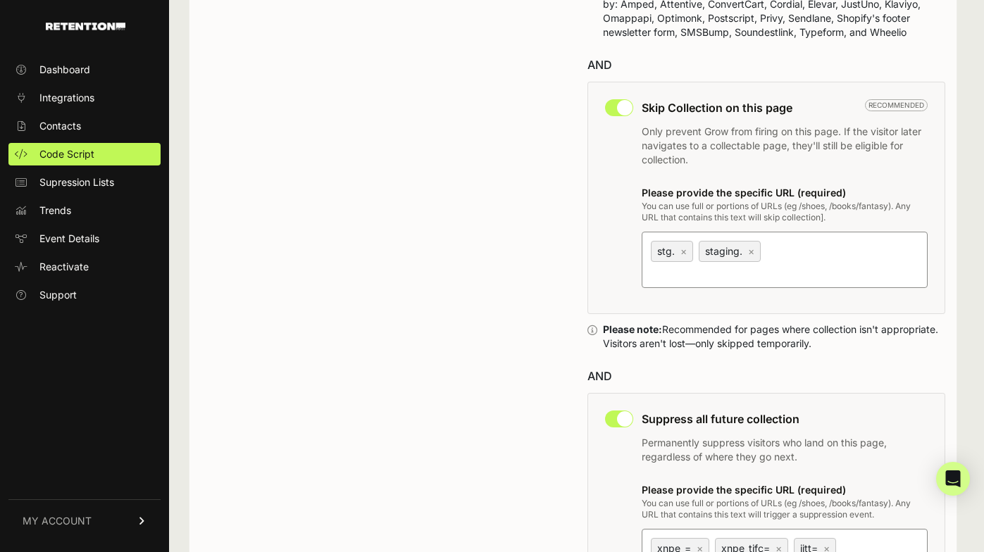
click at [805, 265] on input "stg. × staging. ×" at bounding box center [736, 273] width 176 height 17
paste input "=35981"
type input "=35981"
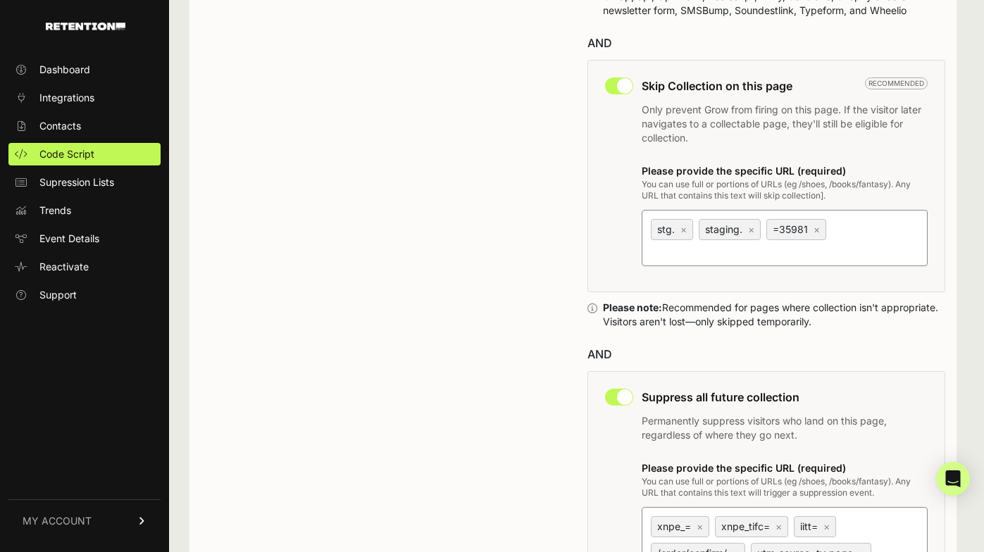
click at [603, 230] on div "Skip Collection on this page Recommended Only prevent Grow from firing on this …" at bounding box center [767, 176] width 359 height 233
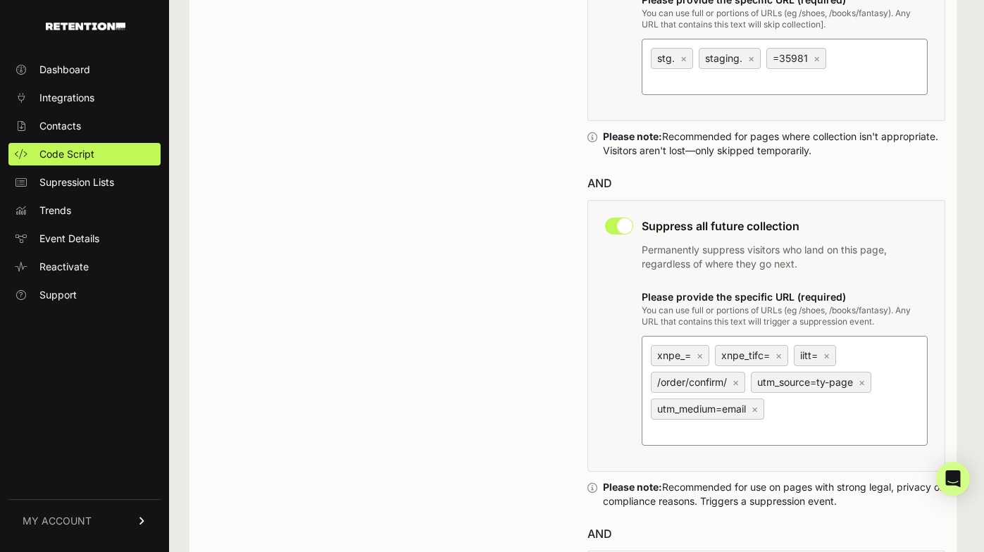
scroll to position [1335, 0]
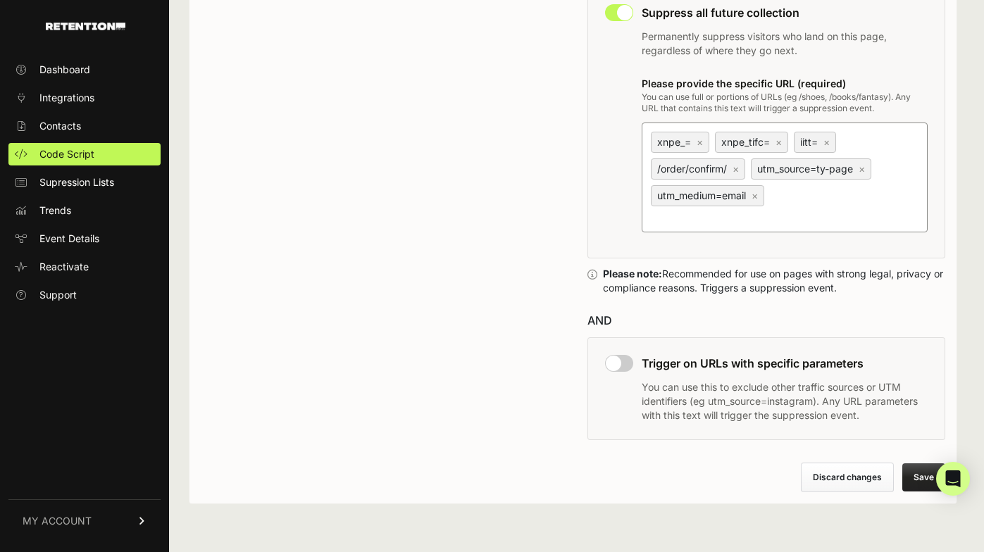
click at [919, 474] on button "Save" at bounding box center [924, 478] width 43 height 28
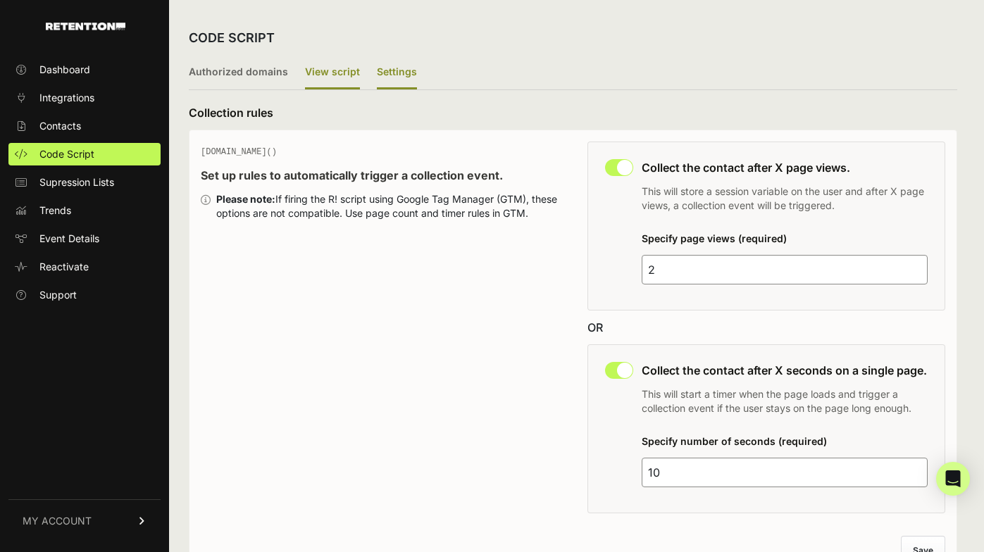
click at [321, 71] on label "View script" at bounding box center [332, 72] width 55 height 33
click at [0, 0] on input "View script" at bounding box center [0, 0] width 0 height 0
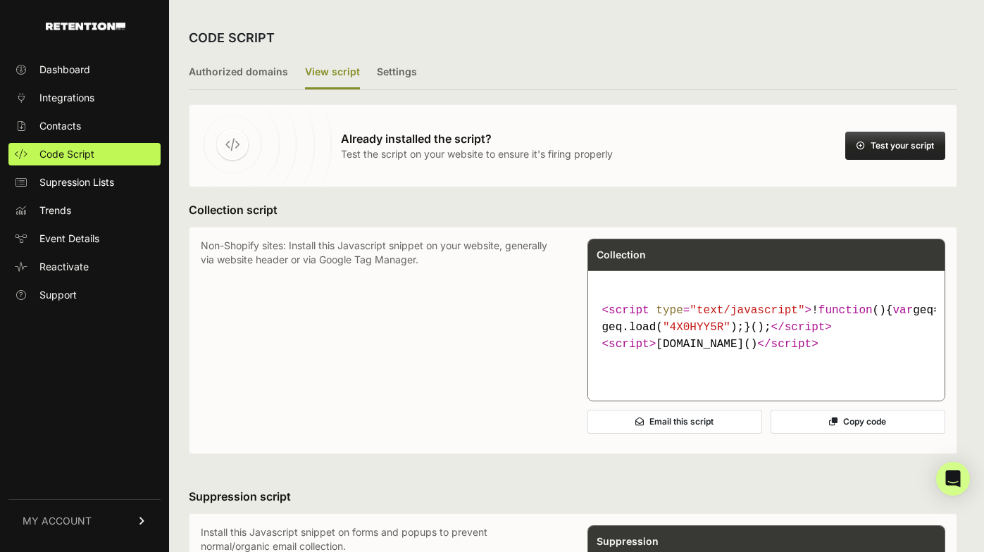
click at [884, 140] on button "Test your script" at bounding box center [896, 146] width 100 height 28
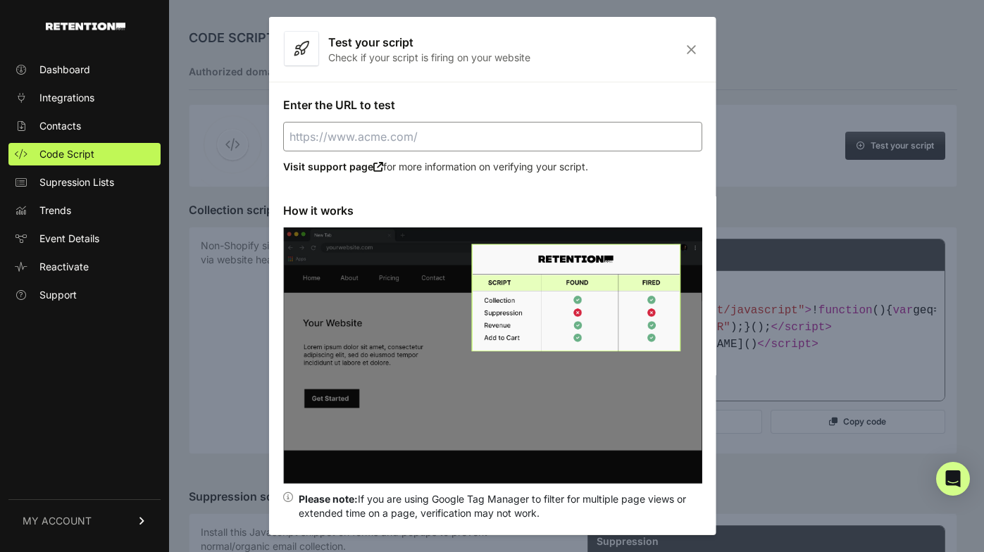
click at [487, 142] on input "Enter the URL to test" at bounding box center [492, 137] width 419 height 30
paste input "[URL][DOMAIN_NAME]"
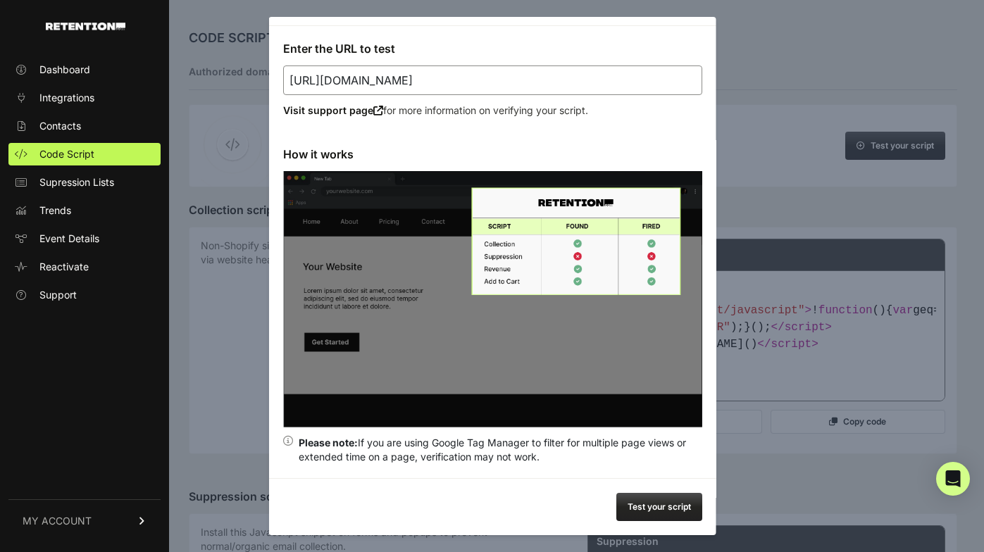
type input "[URL][DOMAIN_NAME]"
click at [664, 503] on button "Test your script" at bounding box center [659, 507] width 86 height 28
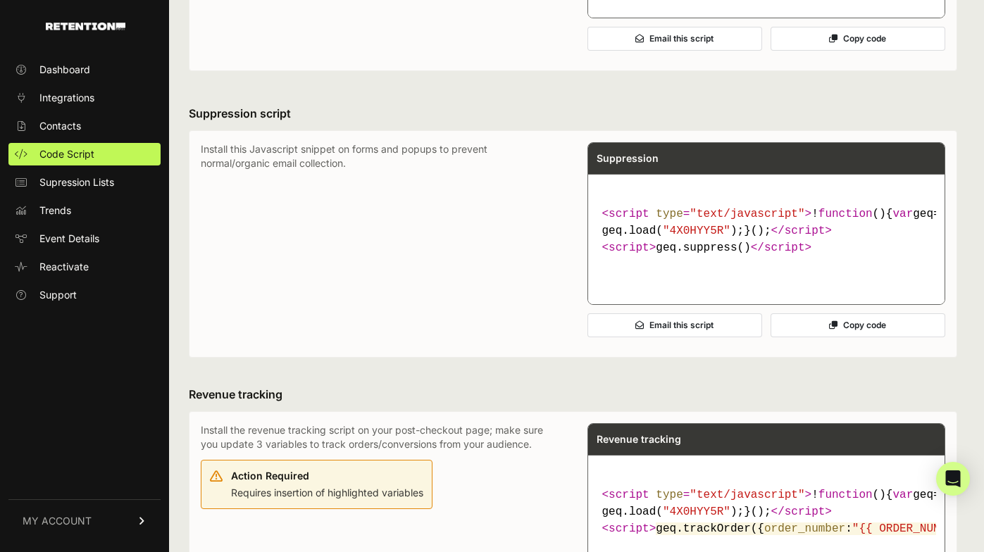
scroll to position [429, 0]
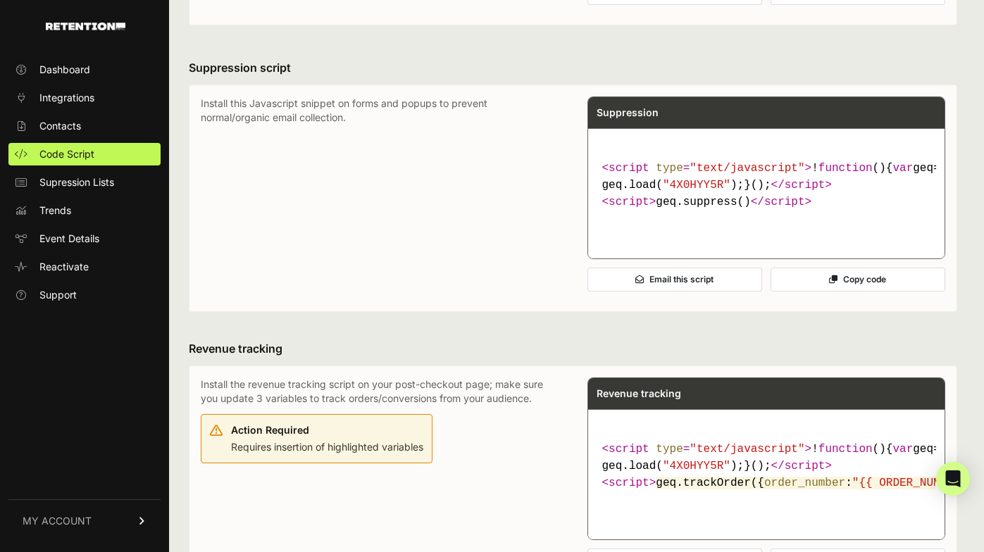
click at [716, 192] on span ""4X0HYY5R"" at bounding box center [697, 185] width 68 height 13
drag, startPoint x: 757, startPoint y: 235, endPoint x: 594, endPoint y: 225, distance: 163.8
click at [594, 225] on pre "< script type = "text/javascript" > ! function ( ) { var geq= window .geq= wind…" at bounding box center [766, 193] width 357 height 130
copy span "! function ( ) { var geq= window .geq= window .geq||[]; if (geq.initialize) ret…"
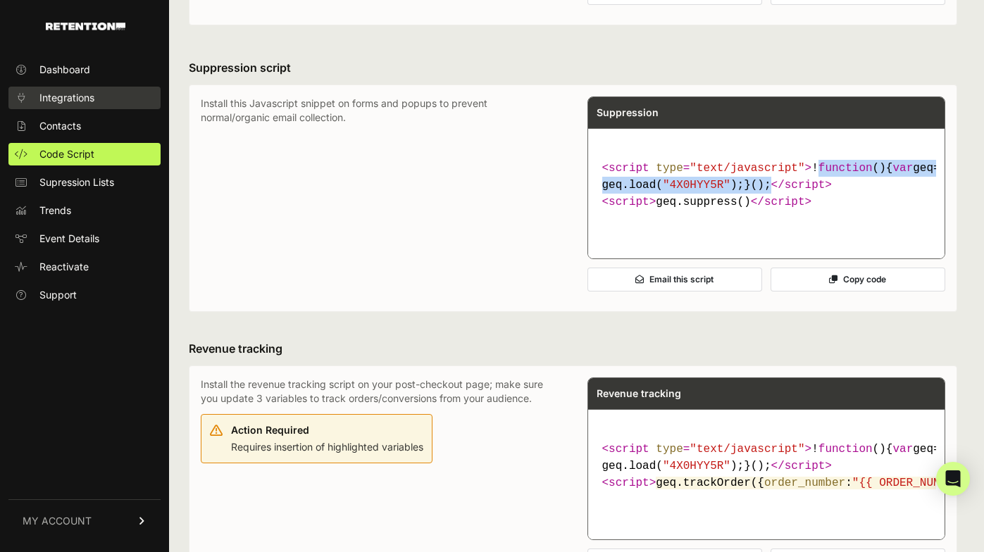
click at [74, 100] on span "Integrations" at bounding box center [66, 98] width 55 height 14
